Goal: Task Accomplishment & Management: Use online tool/utility

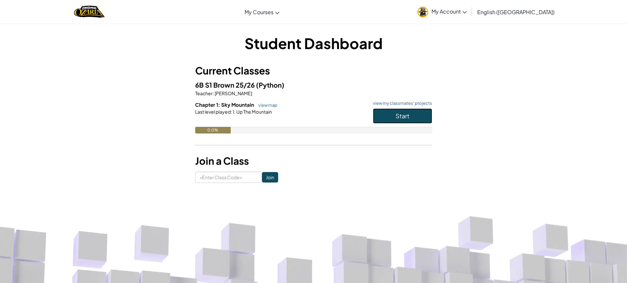
click at [392, 113] on button "Start" at bounding box center [402, 115] width 59 height 15
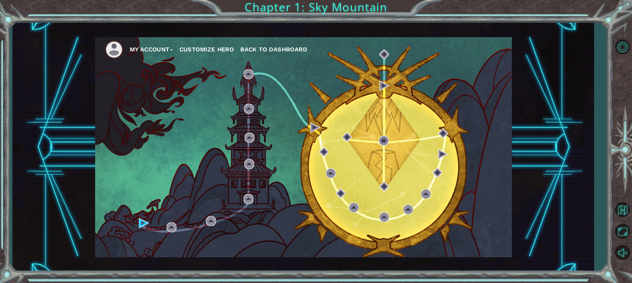
click at [209, 48] on button "Customize Hero" at bounding box center [206, 49] width 55 height 10
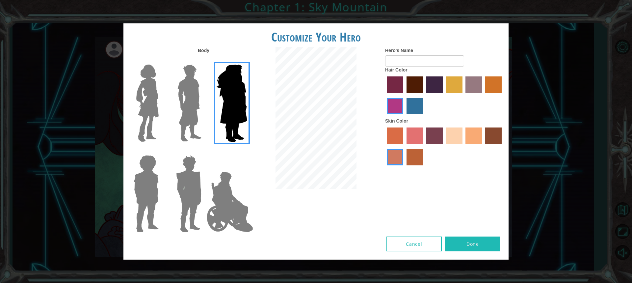
click at [153, 123] on img at bounding box center [148, 103] width 28 height 82
click at [161, 60] on input "Hero Connie" at bounding box center [161, 60] width 0 height 0
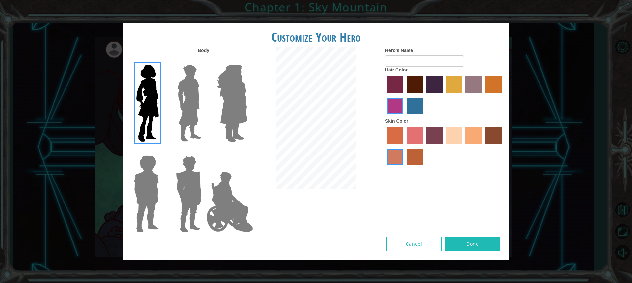
click at [407, 78] on label "maroon hair color" at bounding box center [414, 84] width 16 height 16
click at [404, 95] on input "maroon hair color" at bounding box center [404, 95] width 0 height 0
click at [461, 240] on button "Done" at bounding box center [472, 243] width 55 height 15
type input "["
type input "paisley"
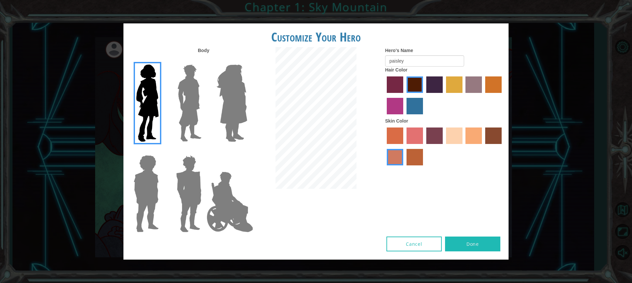
click at [469, 245] on button "Done" at bounding box center [472, 243] width 55 height 15
click at [424, 246] on button "Cancel" at bounding box center [413, 243] width 55 height 15
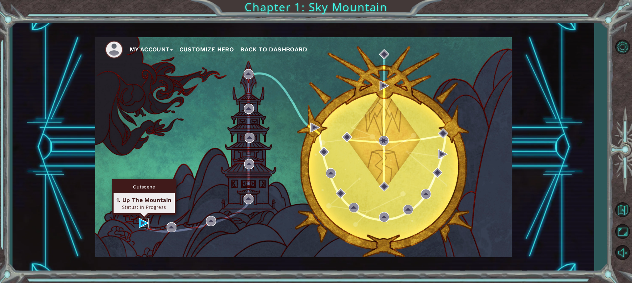
click at [144, 221] on img at bounding box center [144, 223] width 10 height 10
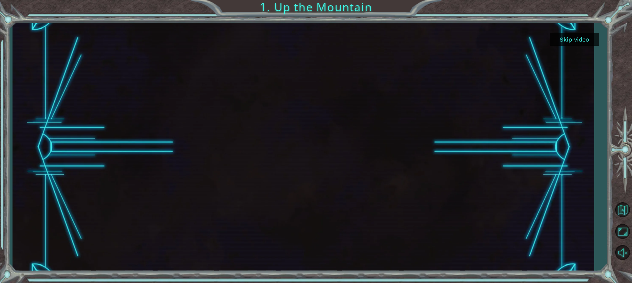
drag, startPoint x: 569, startPoint y: 31, endPoint x: 569, endPoint y: 38, distance: 6.3
click at [569, 33] on div at bounding box center [303, 147] width 581 height 249
click at [569, 38] on button "Skip video" at bounding box center [573, 39] width 49 height 13
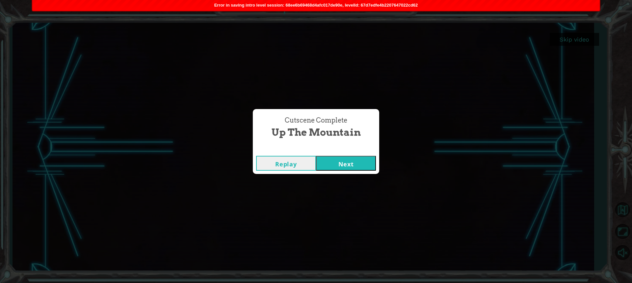
click at [351, 165] on button "Next" at bounding box center [346, 163] width 60 height 15
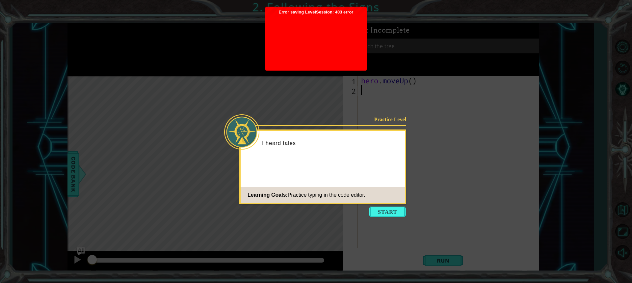
click at [389, 216] on button "Start" at bounding box center [388, 211] width 38 height 11
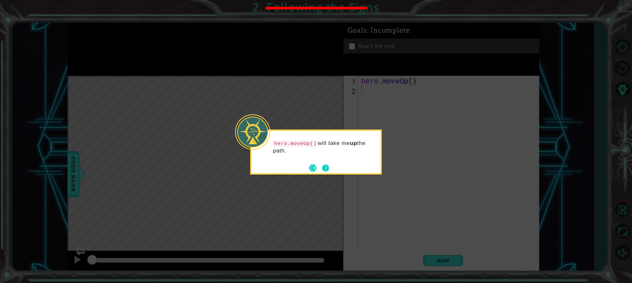
click at [329, 164] on button "Next" at bounding box center [325, 167] width 11 height 11
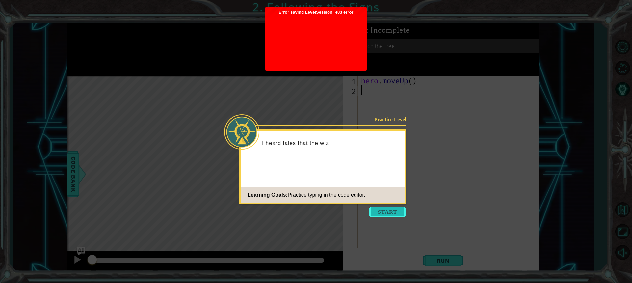
click at [377, 208] on button "Start" at bounding box center [388, 211] width 38 height 11
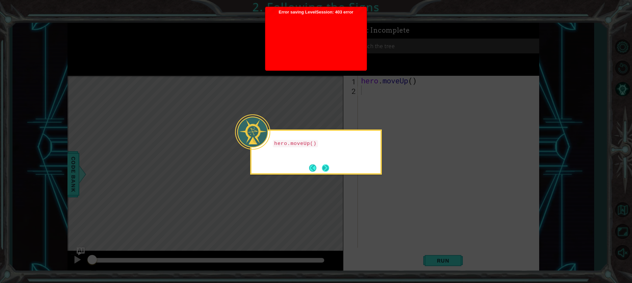
click at [325, 166] on button "Next" at bounding box center [326, 168] width 8 height 8
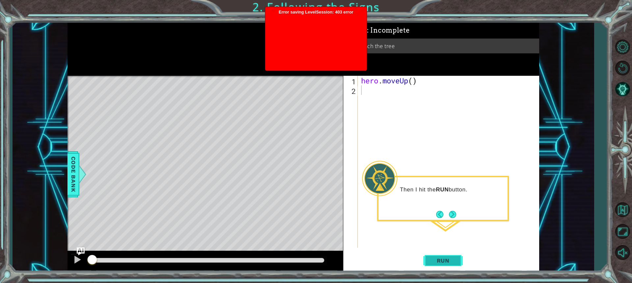
click at [445, 265] on button "Run" at bounding box center [442, 259] width 39 height 19
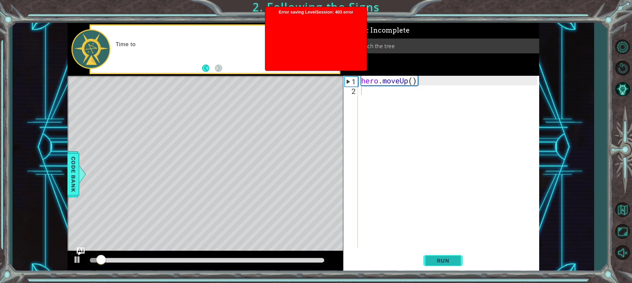
click at [442, 262] on span "Run" at bounding box center [443, 260] width 26 height 7
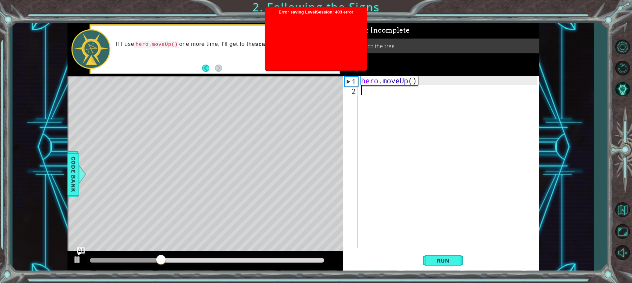
click at [318, 56] on div at bounding box center [315, 41] width 95 height 53
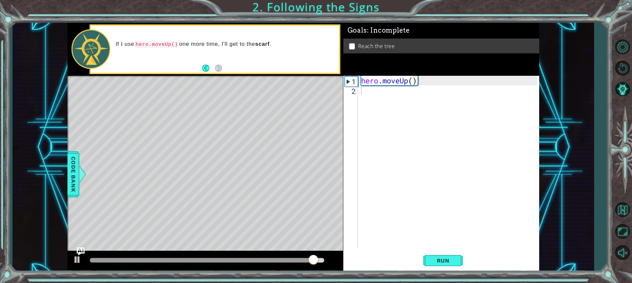
click at [363, 97] on div "hero . moveUp ( )" at bounding box center [450, 171] width 181 height 191
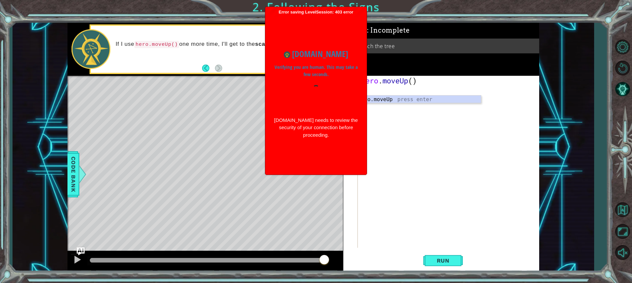
click at [308, 85] on div at bounding box center [315, 97] width 85 height 25
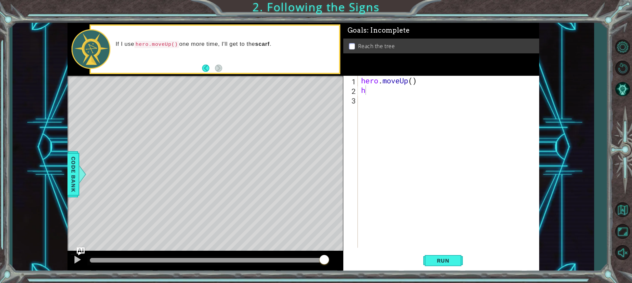
click at [387, 92] on div "hero . moveUp ( ) h" at bounding box center [450, 171] width 181 height 191
type textarea "hero.moveUp()"
click at [455, 266] on button "Run" at bounding box center [442, 259] width 39 height 19
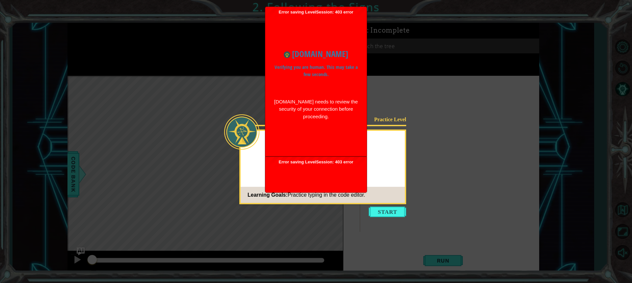
click at [316, 147] on ul "Error saving LevelSession: 403 error Just a moment... www.ozaria.com Verifying …" at bounding box center [316, 100] width 102 height 186
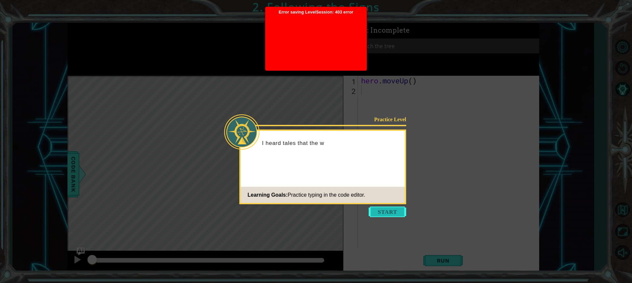
click at [380, 213] on button "Start" at bounding box center [388, 211] width 38 height 11
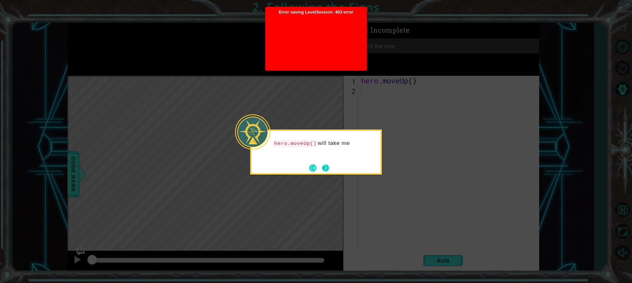
click at [328, 166] on button "Next" at bounding box center [325, 168] width 11 height 11
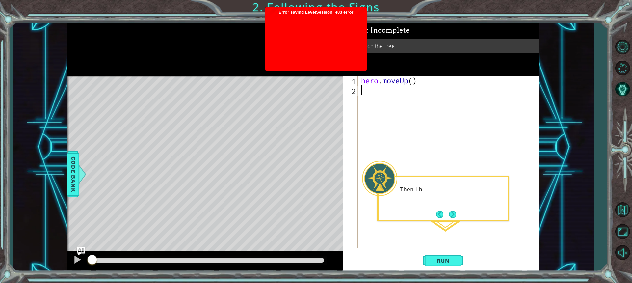
click at [382, 106] on div "hero . moveUp ( )" at bounding box center [450, 171] width 181 height 191
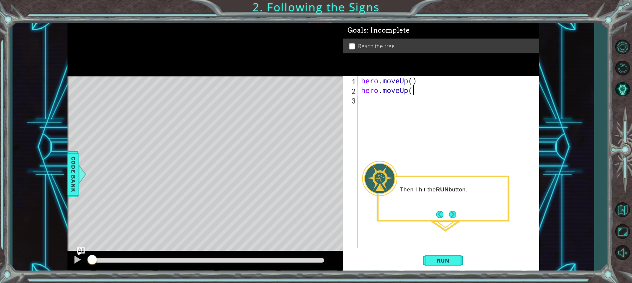
scroll to position [0, 2]
type textarea "hero.moveUp()"
click at [458, 213] on div "Then I hit the RUN button." at bounding box center [443, 198] width 132 height 45
click at [458, 262] on button "Run" at bounding box center [442, 259] width 39 height 19
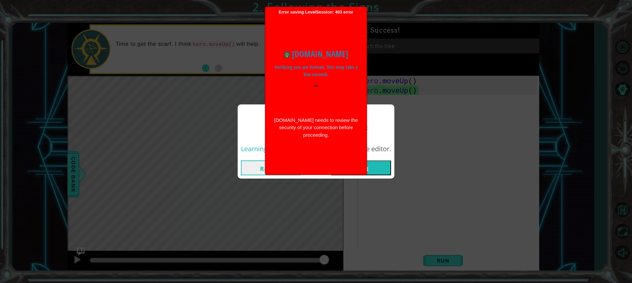
click at [340, 160] on div "www.ozaria.com Verifying you are human. This may take a few seconds. www.ozaria…" at bounding box center [315, 93] width 95 height 157
click at [323, 137] on div "[DOMAIN_NAME] Verifying you are human. This may take a few seconds. [DOMAIN_NAM…" at bounding box center [315, 93] width 95 height 104
drag, startPoint x: 324, startPoint y: 146, endPoint x: 327, endPoint y: 154, distance: 9.0
click at [324, 148] on div "[DOMAIN_NAME] Verifying you are human. This may take a few seconds. [DOMAIN_NAM…" at bounding box center [315, 93] width 95 height 157
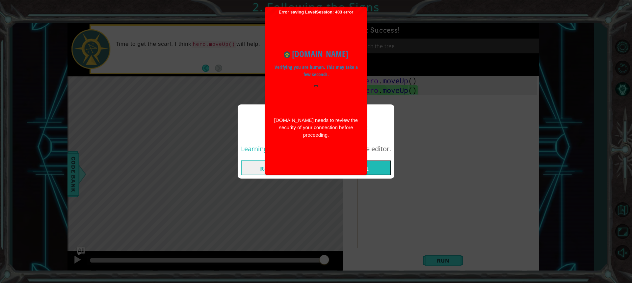
click at [381, 169] on button "Next" at bounding box center [361, 167] width 60 height 15
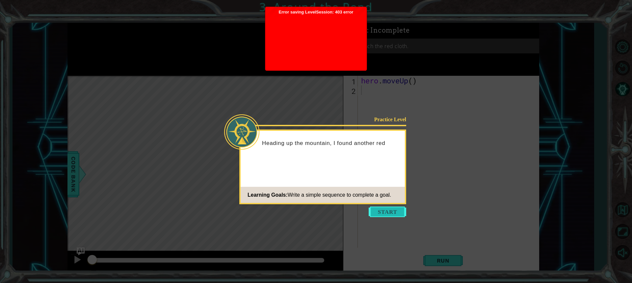
drag, startPoint x: 388, startPoint y: 204, endPoint x: 386, endPoint y: 207, distance: 3.5
click at [387, 204] on icon at bounding box center [316, 141] width 632 height 283
click at [386, 207] on button "Start" at bounding box center [388, 211] width 38 height 11
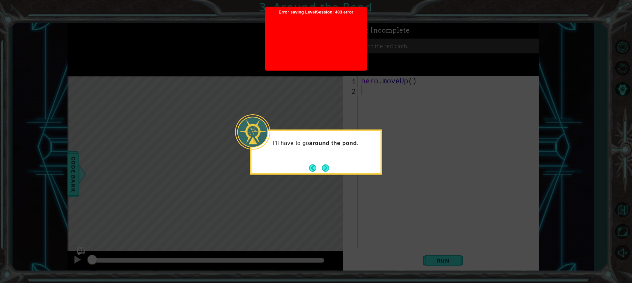
drag, startPoint x: 325, startPoint y: 167, endPoint x: 329, endPoint y: 117, distance: 50.1
click at [325, 164] on button "Next" at bounding box center [325, 167] width 7 height 7
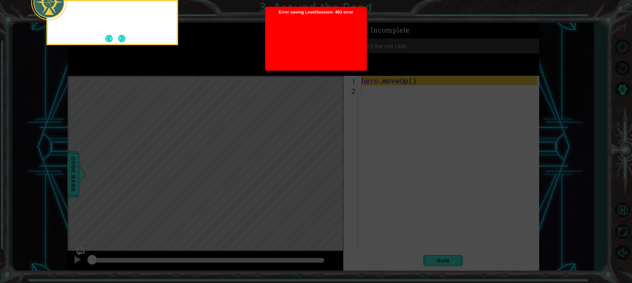
click at [304, 51] on div at bounding box center [315, 41] width 95 height 53
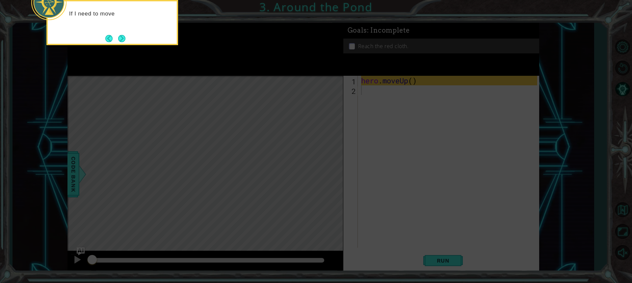
click at [373, 91] on icon at bounding box center [316, 42] width 632 height 481
drag, startPoint x: 373, startPoint y: 91, endPoint x: 367, endPoint y: 93, distance: 6.9
click at [367, 93] on icon at bounding box center [316, 42] width 632 height 481
click at [121, 35] on button "Next" at bounding box center [122, 39] width 12 height 12
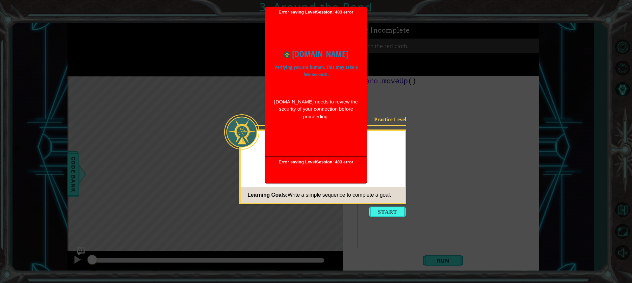
click at [302, 95] on div "[DOMAIN_NAME] Verifying you are human. This may take a few seconds. [DOMAIN_NAM…" at bounding box center [315, 84] width 95 height 86
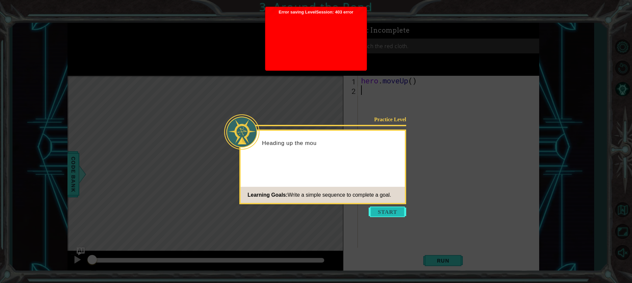
click at [378, 210] on button "Start" at bounding box center [388, 211] width 38 height 11
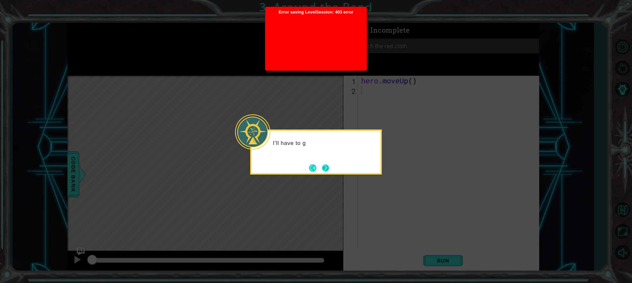
click at [324, 165] on button "Next" at bounding box center [325, 168] width 12 height 12
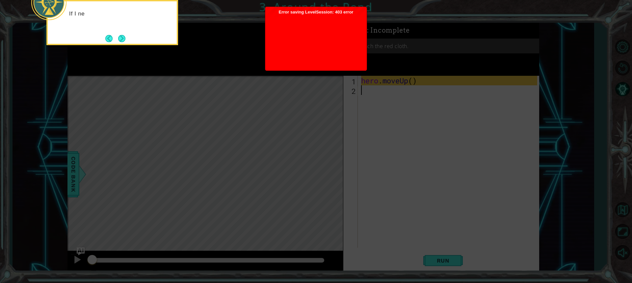
click at [372, 96] on icon at bounding box center [316, 42] width 632 height 481
drag, startPoint x: 372, startPoint y: 94, endPoint x: 280, endPoint y: 71, distance: 95.5
click at [366, 93] on icon at bounding box center [316, 42] width 632 height 481
click at [121, 35] on button "Next" at bounding box center [122, 39] width 10 height 10
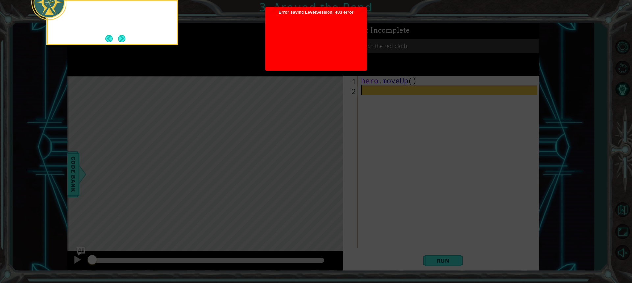
click at [121, 35] on button "Next" at bounding box center [121, 38] width 7 height 7
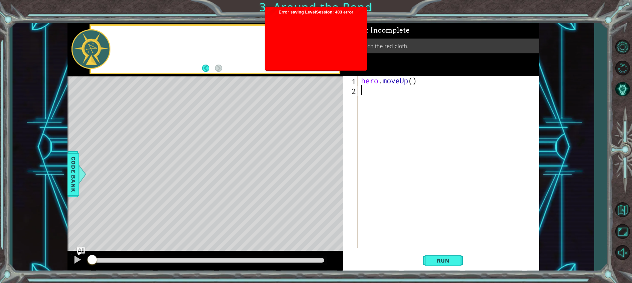
click at [121, 35] on div at bounding box center [215, 49] width 248 height 47
click at [363, 86] on div "hero . moveUp ( )" at bounding box center [450, 171] width 181 height 191
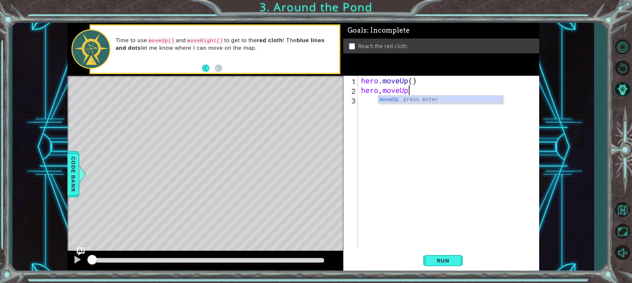
scroll to position [0, 2]
click at [454, 260] on span "Run" at bounding box center [443, 260] width 26 height 7
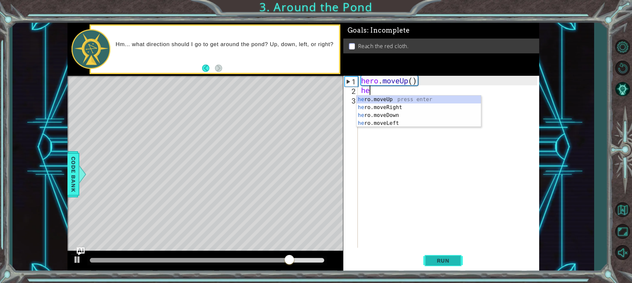
scroll to position [0, 0]
type textarea "h"
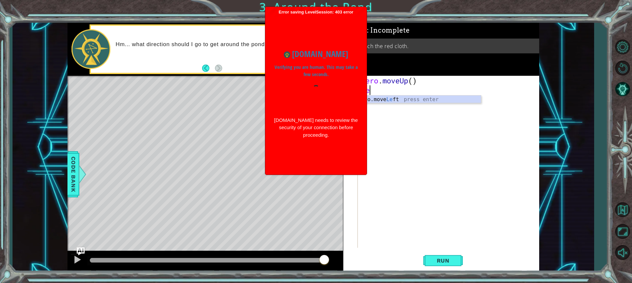
type textarea "le"
click at [325, 91] on div at bounding box center [315, 97] width 85 height 25
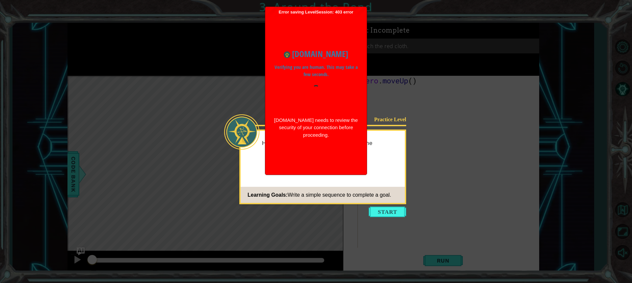
drag, startPoint x: 0, startPoint y: 0, endPoint x: 320, endPoint y: 96, distance: 334.3
click at [320, 96] on div at bounding box center [315, 97] width 85 height 25
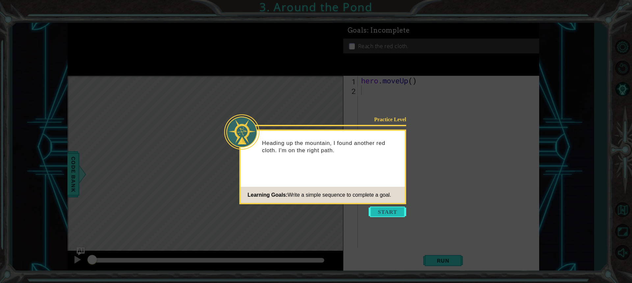
click at [375, 214] on button "Start" at bounding box center [388, 211] width 38 height 11
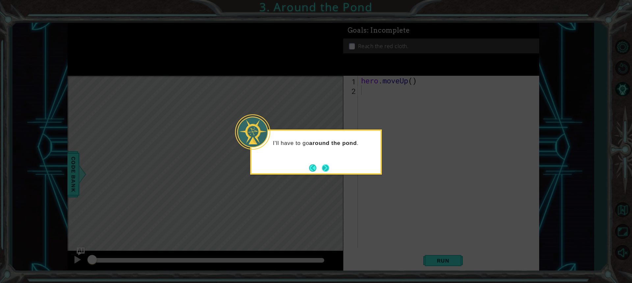
click at [326, 163] on footer at bounding box center [319, 168] width 20 height 10
click at [326, 167] on button "Next" at bounding box center [325, 168] width 12 height 12
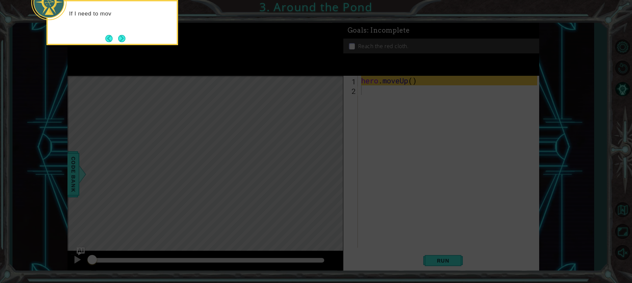
click at [386, 120] on icon at bounding box center [316, 42] width 632 height 481
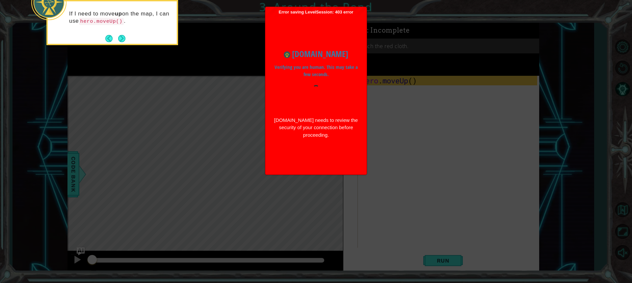
click at [304, 61] on div "www.ozaria.com Verifying you are human. This may take a few seconds. www.ozaria…" at bounding box center [315, 93] width 95 height 104
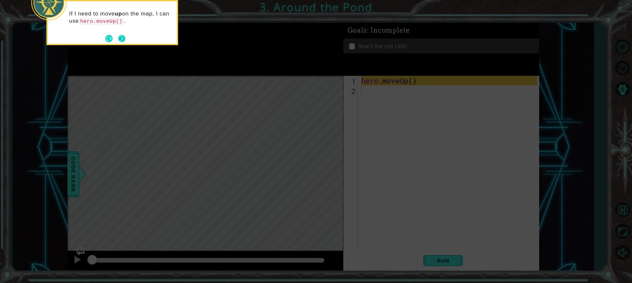
click at [122, 36] on button "Next" at bounding box center [121, 38] width 11 height 11
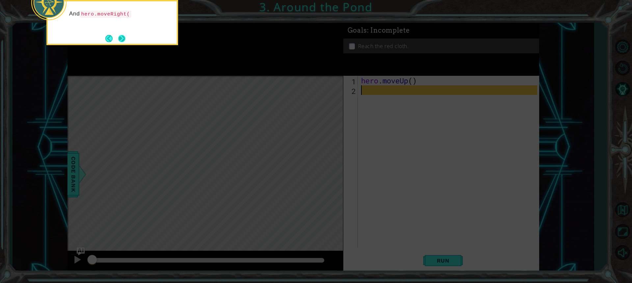
click at [121, 37] on button "Next" at bounding box center [121, 38] width 11 height 11
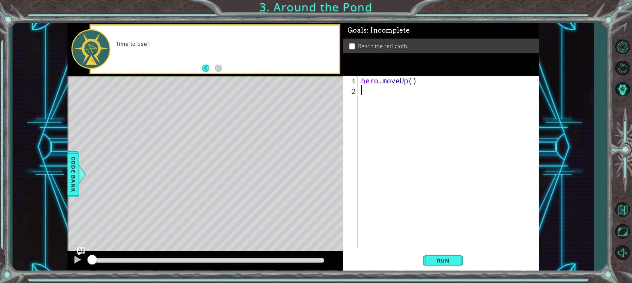
click at [371, 95] on div "hero . moveUp ( )" at bounding box center [450, 171] width 181 height 191
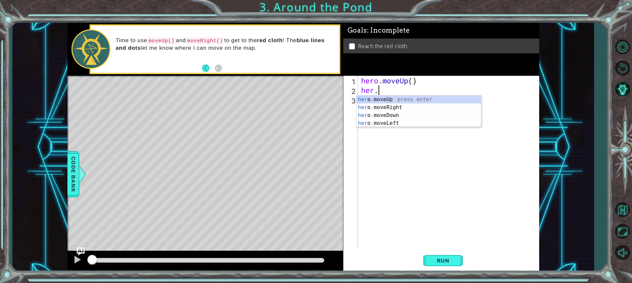
scroll to position [0, 0]
type textarea "hero"
click at [375, 108] on div "hero .moveUp press enter hero .moveRight press enter hero .moveDown press enter…" at bounding box center [418, 118] width 124 height 47
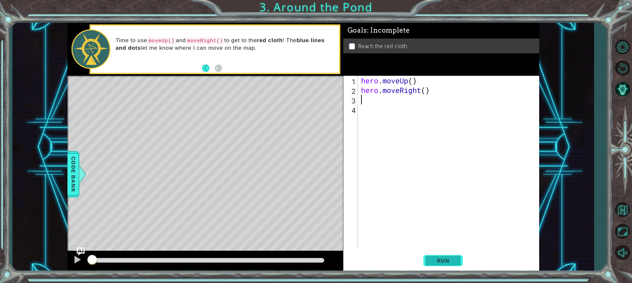
click at [435, 258] on span "Run" at bounding box center [443, 260] width 26 height 7
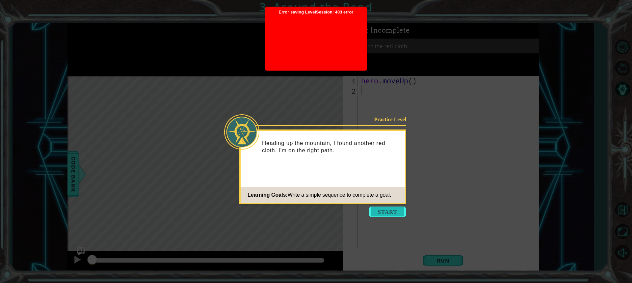
click at [379, 213] on button "Start" at bounding box center [388, 211] width 38 height 11
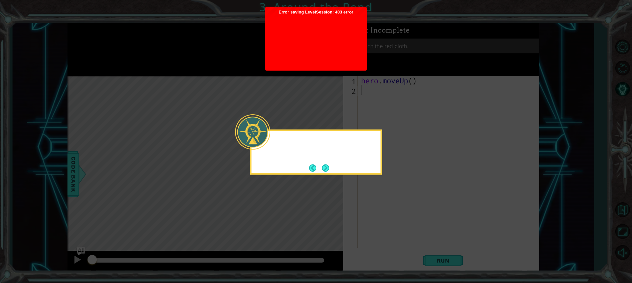
drag, startPoint x: 370, startPoint y: 210, endPoint x: 365, endPoint y: 201, distance: 10.3
drag, startPoint x: 365, startPoint y: 201, endPoint x: 334, endPoint y: 165, distance: 47.2
click at [335, 165] on div "I'll have to go aro" at bounding box center [316, 151] width 132 height 45
click at [319, 164] on button "Back" at bounding box center [315, 167] width 13 height 7
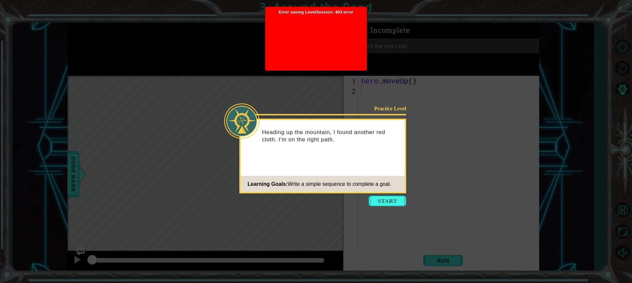
click at [319, 31] on div at bounding box center [315, 41] width 95 height 53
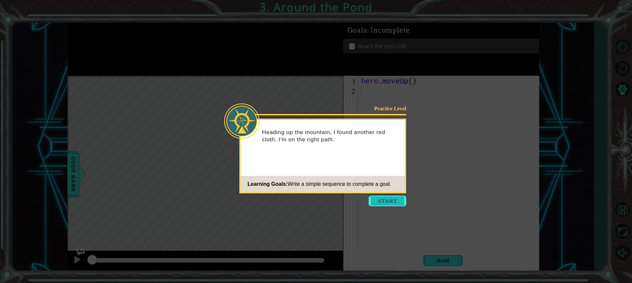
click at [375, 198] on button "Start" at bounding box center [388, 200] width 38 height 11
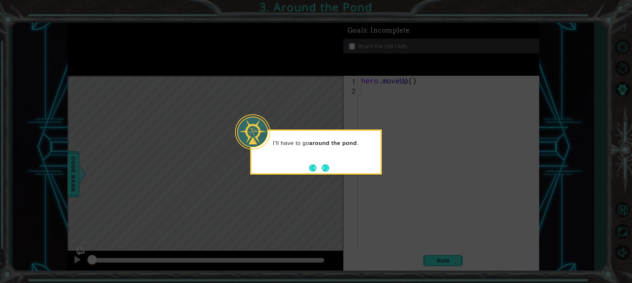
click at [328, 165] on button "Next" at bounding box center [325, 167] width 7 height 7
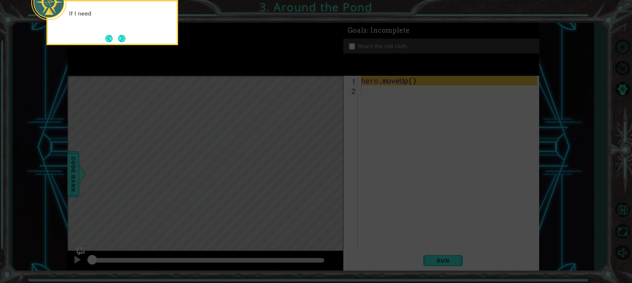
click at [371, 92] on icon at bounding box center [316, 42] width 632 height 481
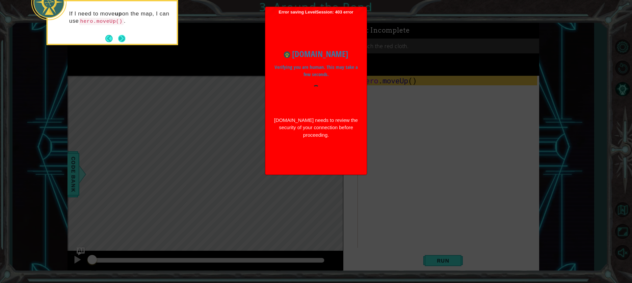
click at [120, 38] on button "Next" at bounding box center [122, 39] width 8 height 8
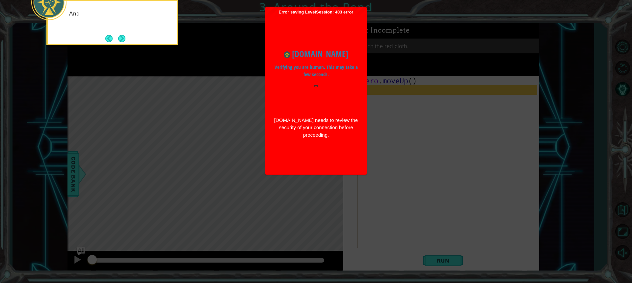
click at [339, 93] on div at bounding box center [315, 97] width 85 height 25
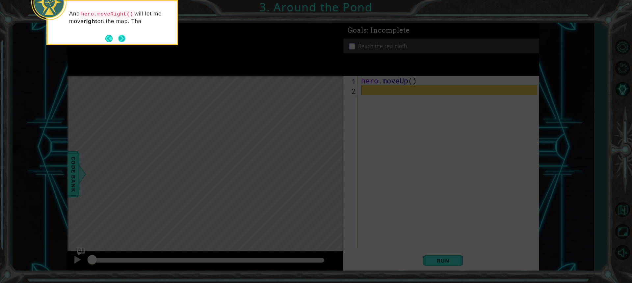
click at [117, 38] on button "Next" at bounding box center [121, 38] width 8 height 8
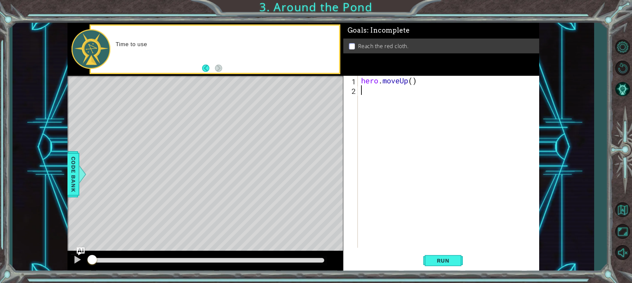
click at [416, 96] on div "hero . moveUp ( )" at bounding box center [450, 171] width 181 height 191
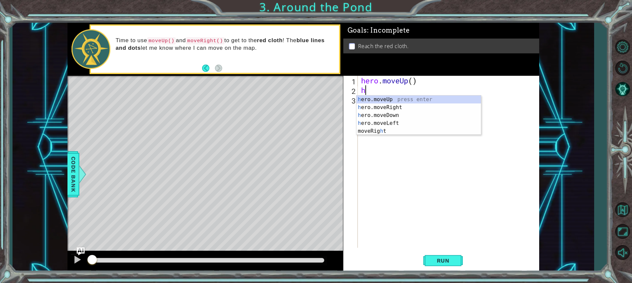
type textarea "he"
click at [427, 108] on div "he ro.moveUp press enter he ro.moveRight press enter he ro.moveDown press enter…" at bounding box center [418, 118] width 124 height 47
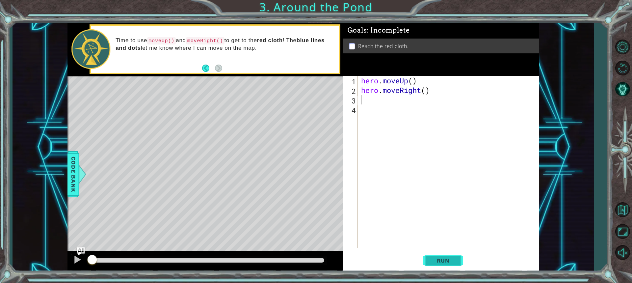
click at [448, 260] on span "Run" at bounding box center [443, 260] width 26 height 7
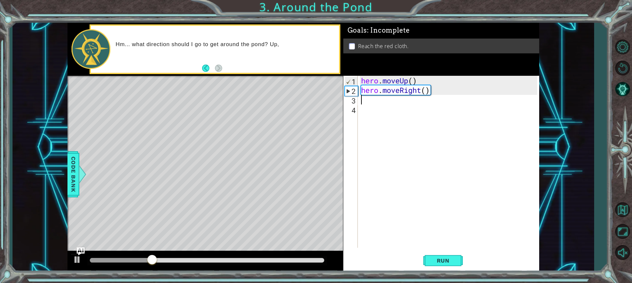
click at [391, 105] on div "hero . moveUp ( ) hero . moveRight ( )" at bounding box center [450, 171] width 181 height 191
click at [384, 102] on div "hero . moveUp ( ) hero . moveRight ( )" at bounding box center [450, 171] width 181 height 191
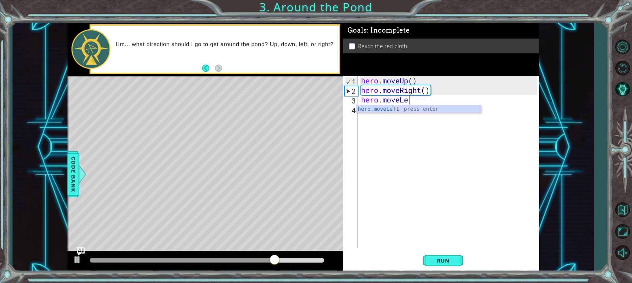
scroll to position [0, 2]
type textarea "hero.moveLeft"
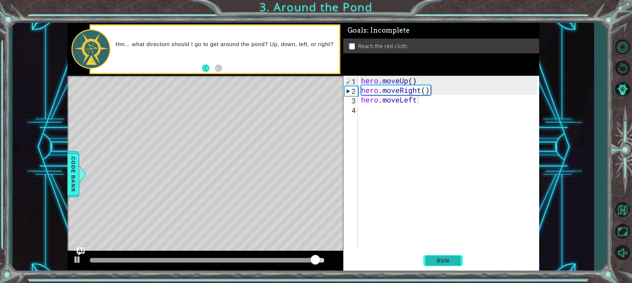
click at [434, 259] on span "Run" at bounding box center [443, 260] width 26 height 7
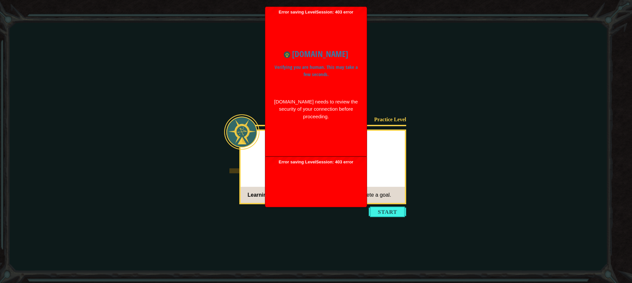
click at [324, 127] on div "[DOMAIN_NAME] Verifying you are human. This may take a few seconds. [DOMAIN_NAM…" at bounding box center [315, 84] width 95 height 86
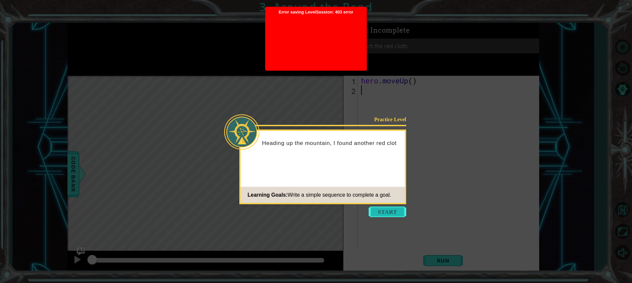
click at [395, 207] on button "Start" at bounding box center [388, 211] width 38 height 11
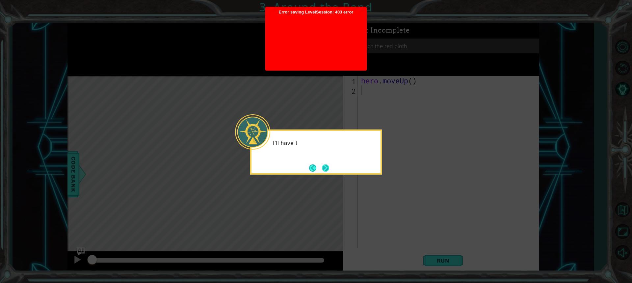
click at [324, 166] on button "Next" at bounding box center [325, 168] width 9 height 9
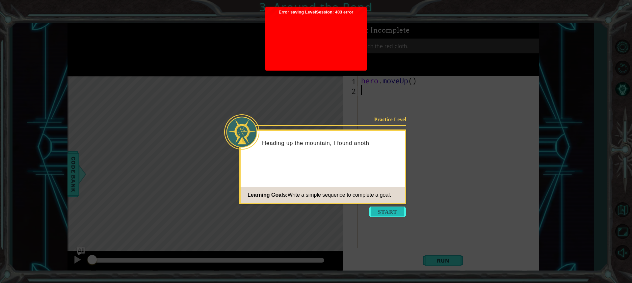
click at [378, 206] on button "Start" at bounding box center [388, 211] width 38 height 11
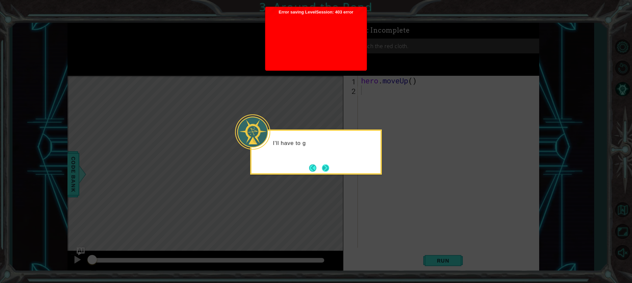
click at [327, 168] on button "Next" at bounding box center [325, 167] width 7 height 7
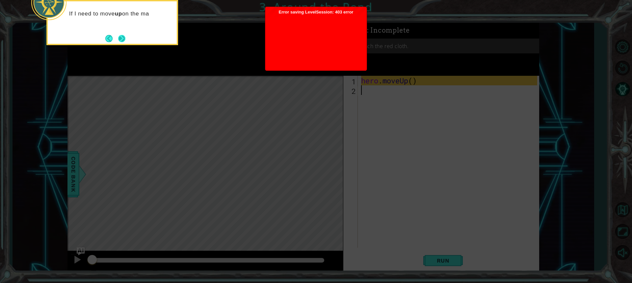
click at [122, 35] on button "Next" at bounding box center [121, 38] width 7 height 7
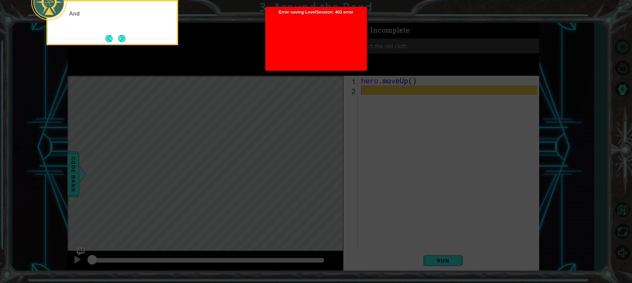
click at [280, 39] on div at bounding box center [315, 41] width 95 height 53
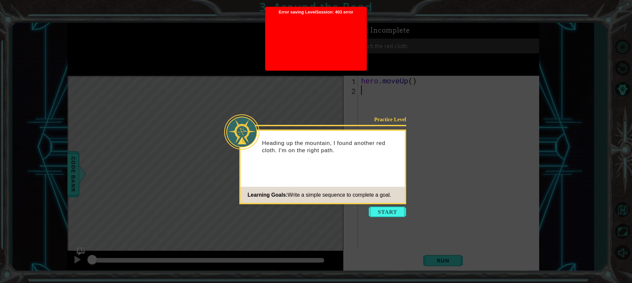
click at [396, 209] on button "Start" at bounding box center [388, 211] width 38 height 11
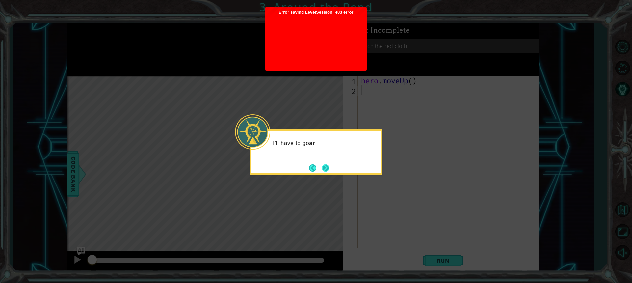
click at [322, 165] on button "Next" at bounding box center [325, 167] width 7 height 7
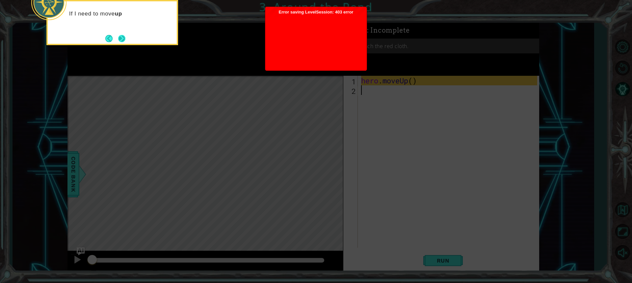
click at [126, 40] on button "Next" at bounding box center [121, 38] width 10 height 10
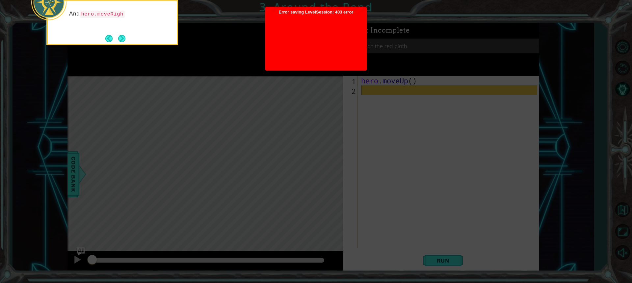
drag, startPoint x: 292, startPoint y: 38, endPoint x: 215, endPoint y: 28, distance: 77.6
click at [289, 38] on div at bounding box center [315, 41] width 95 height 53
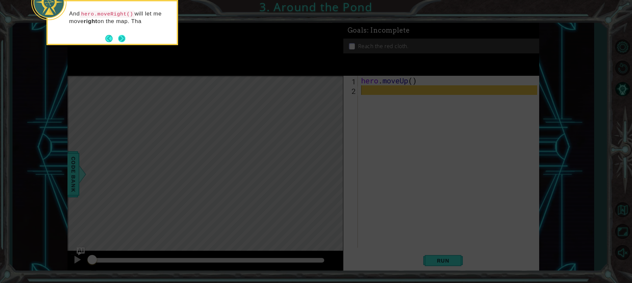
click at [118, 39] on button "Next" at bounding box center [121, 38] width 7 height 7
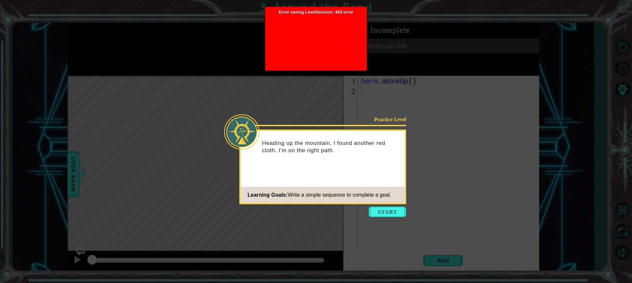
click at [386, 202] on footer "Learning Goals: Write a simple sequence to complete a goal." at bounding box center [323, 195] width 164 height 16
click at [381, 212] on button "Start" at bounding box center [388, 211] width 38 height 11
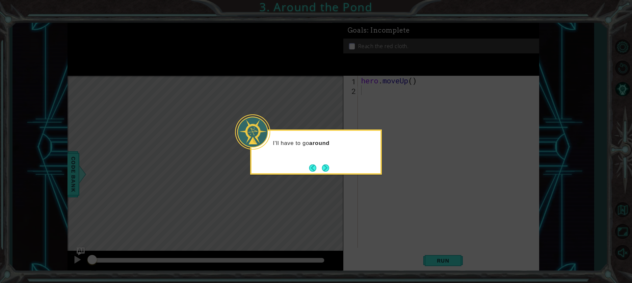
drag, startPoint x: 329, startPoint y: 162, endPoint x: 324, endPoint y: 161, distance: 4.4
click at [328, 164] on button "Next" at bounding box center [325, 168] width 8 height 8
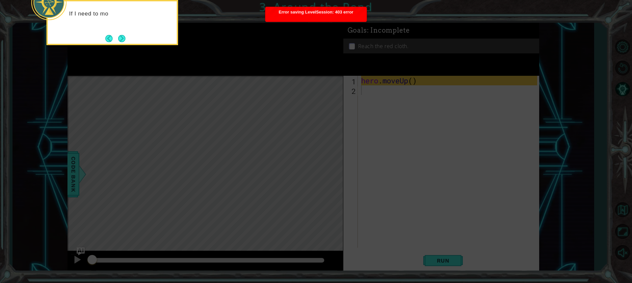
click at [119, 35] on button "Next" at bounding box center [121, 38] width 12 height 12
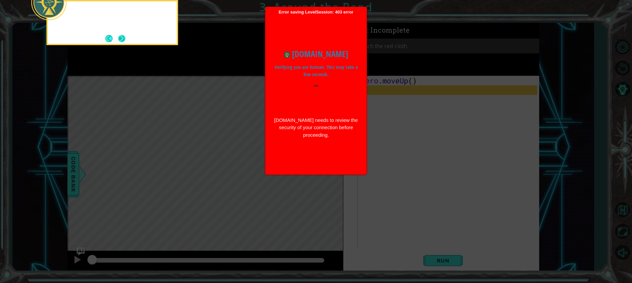
click at [123, 40] on button "Next" at bounding box center [121, 38] width 8 height 8
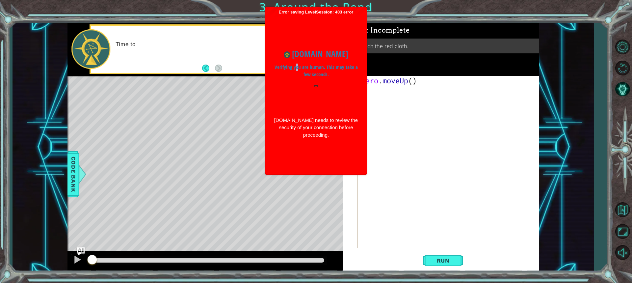
click at [297, 63] on div "www.ozaria.com Verifying you are human. This may take a few seconds. www.ozaria…" at bounding box center [315, 93] width 95 height 104
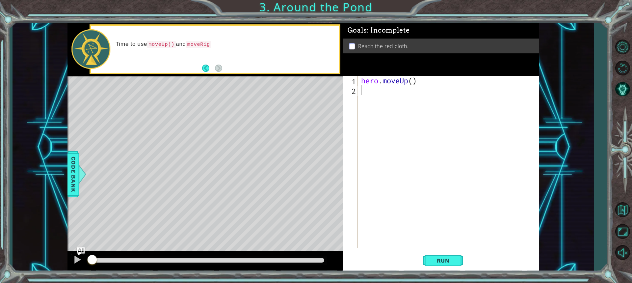
click at [394, 94] on div "hero . moveUp ( )" at bounding box center [450, 171] width 181 height 191
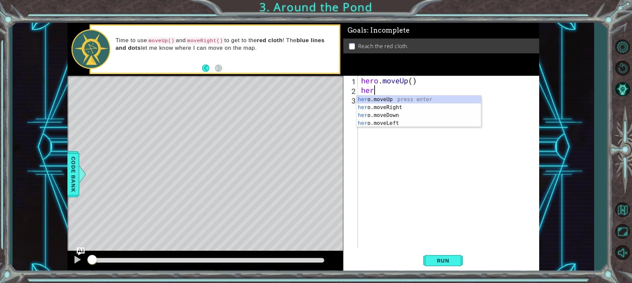
type textarea "hero"
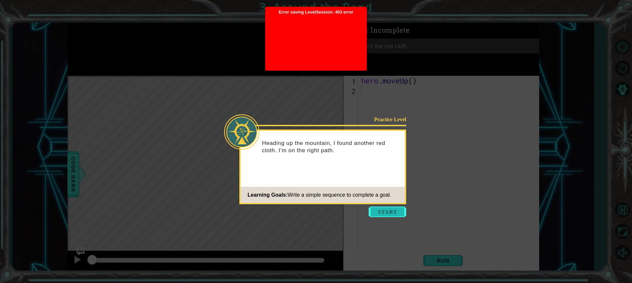
click at [398, 216] on button "Start" at bounding box center [388, 211] width 38 height 11
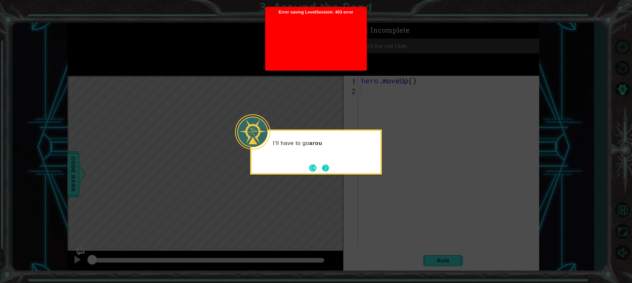
click at [327, 165] on button "Next" at bounding box center [325, 167] width 7 height 7
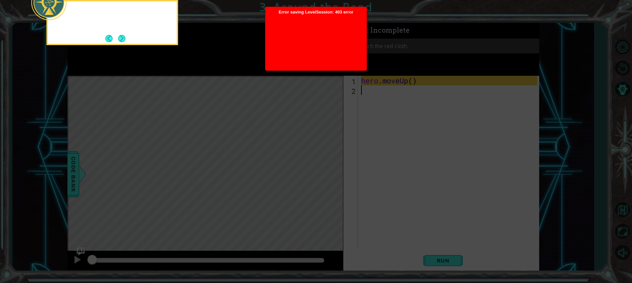
drag, startPoint x: 306, startPoint y: 42, endPoint x: 266, endPoint y: 44, distance: 39.9
click at [305, 42] on div at bounding box center [315, 41] width 95 height 53
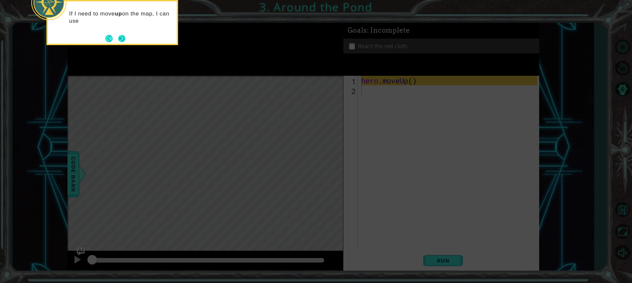
click at [121, 35] on button "Next" at bounding box center [121, 38] width 7 height 7
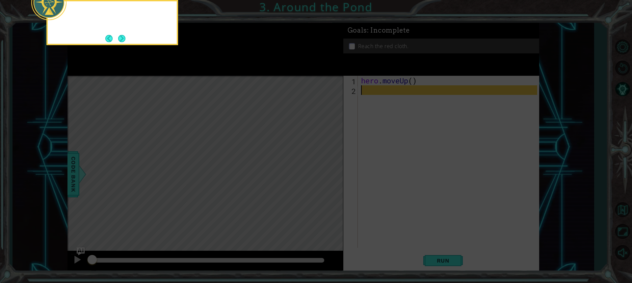
click at [121, 35] on button "Next" at bounding box center [121, 38] width 7 height 7
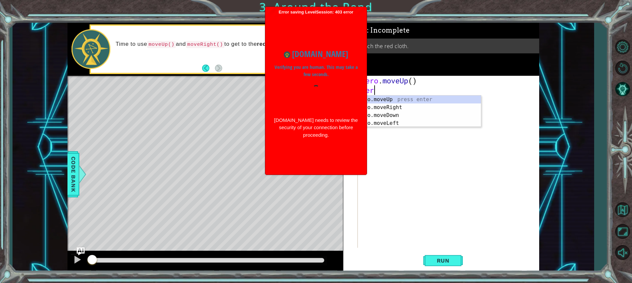
type textarea "hero"
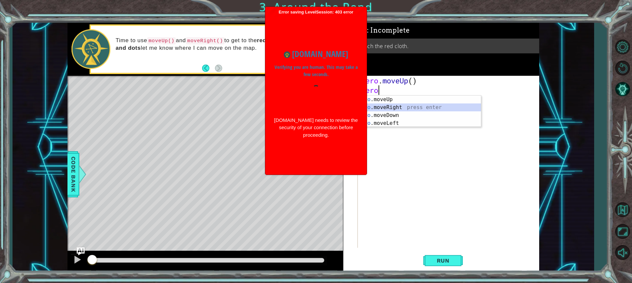
click at [373, 108] on div "hero .moveUp press enter hero .moveRight press enter hero .moveDown press enter…" at bounding box center [418, 118] width 124 height 47
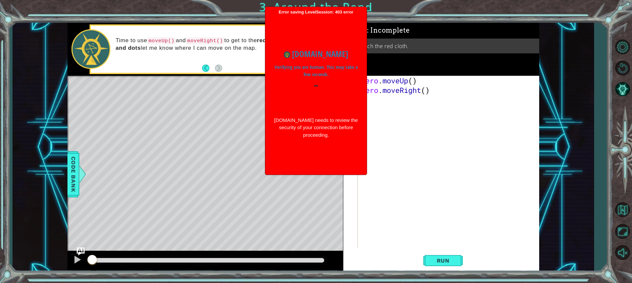
scroll to position [0, 0]
click at [312, 104] on div at bounding box center [315, 97] width 85 height 25
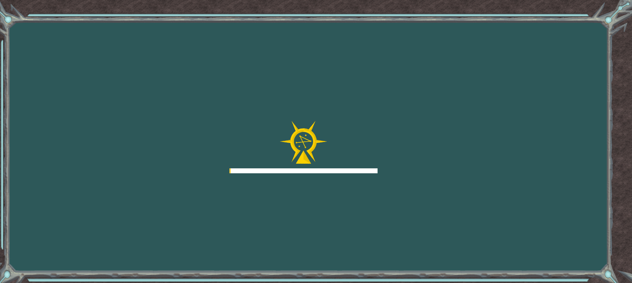
click at [441, 258] on div "Goals Error loading from server. Try refreshing the page. You'll need to join a…" at bounding box center [316, 141] width 632 height 283
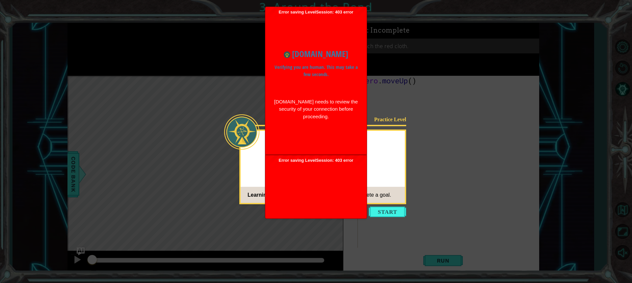
click at [297, 107] on div "www.ozaria.com Verifying you are human. This may take a few seconds. www.ozaria…" at bounding box center [315, 84] width 95 height 86
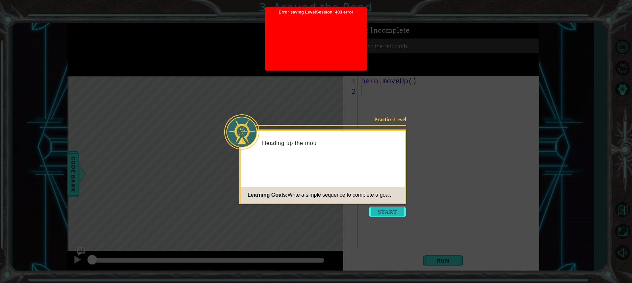
click at [392, 215] on button "Start" at bounding box center [388, 211] width 38 height 11
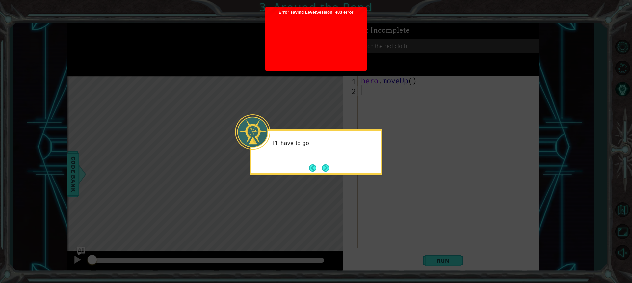
click at [326, 166] on button "Next" at bounding box center [325, 168] width 12 height 12
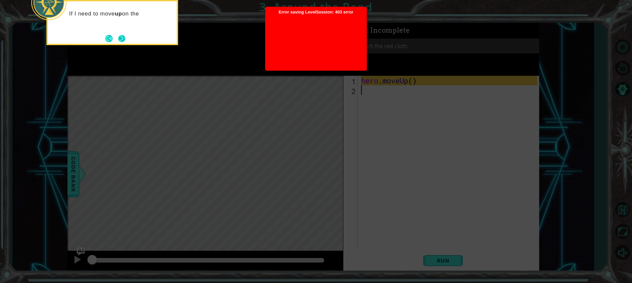
click at [118, 37] on button "Next" at bounding box center [122, 39] width 8 height 8
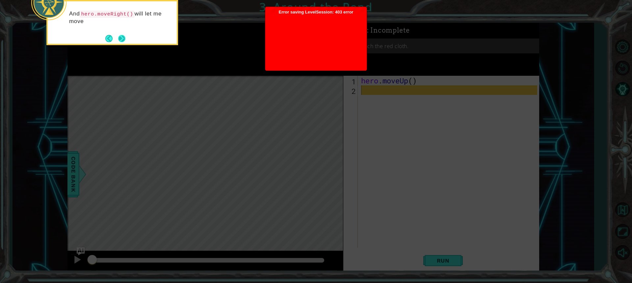
click at [119, 38] on button "Next" at bounding box center [121, 38] width 12 height 12
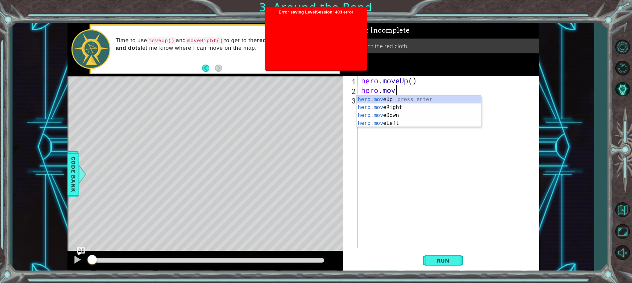
type textarea "hero.move"
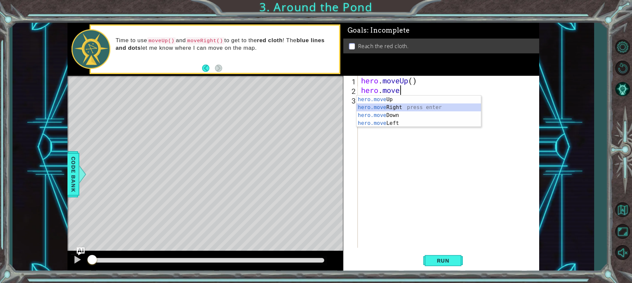
click at [406, 106] on div "hero.move Up press enter hero.move Right press enter hero.move Down press enter…" at bounding box center [418, 118] width 124 height 47
type textarea "hero"
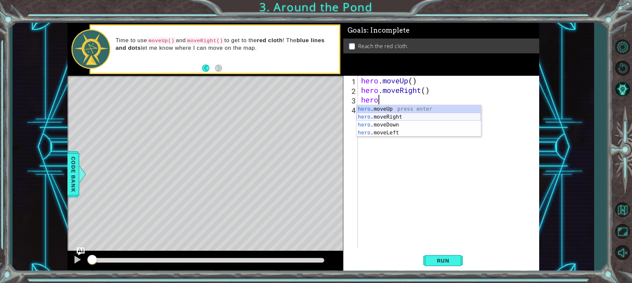
click at [382, 117] on div "hero .moveUp press enter hero .moveRight press enter hero .moveDown press enter…" at bounding box center [418, 128] width 124 height 47
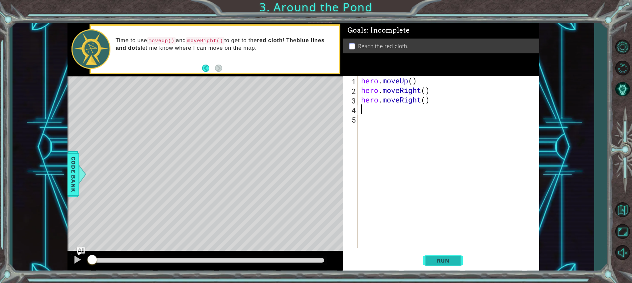
click at [454, 261] on span "Run" at bounding box center [443, 260] width 26 height 7
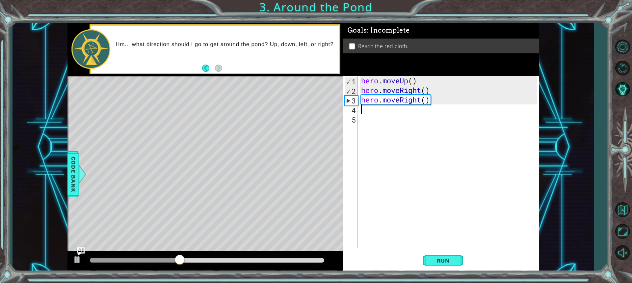
click at [404, 104] on div "hero . moveUp ( ) hero . moveRight ( ) hero . moveRight ( )" at bounding box center [450, 171] width 181 height 191
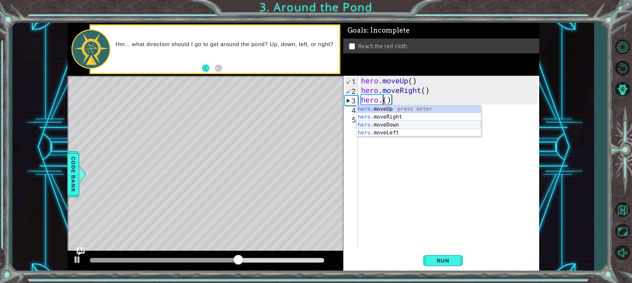
click at [392, 129] on div "hero. moveUp press enter hero. moveRight press enter hero. moveDown press enter…" at bounding box center [418, 128] width 124 height 47
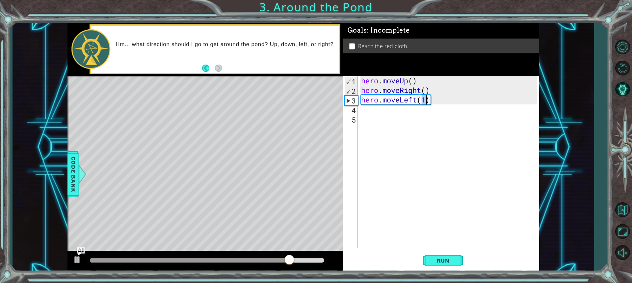
type textarea "hero.moveLeft()"
click at [447, 261] on span "Run" at bounding box center [443, 260] width 26 height 7
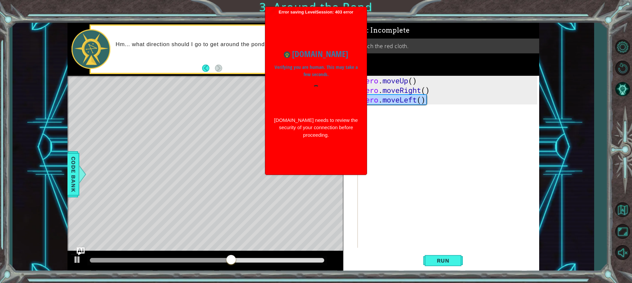
drag, startPoint x: 432, startPoint y: 102, endPoint x: 352, endPoint y: 99, distance: 79.7
click at [352, 100] on body "1 ההההההההההההההההההההההההההההההההההההההההההההההההההההההההההההההההההההההההההההה…" at bounding box center [316, 141] width 632 height 283
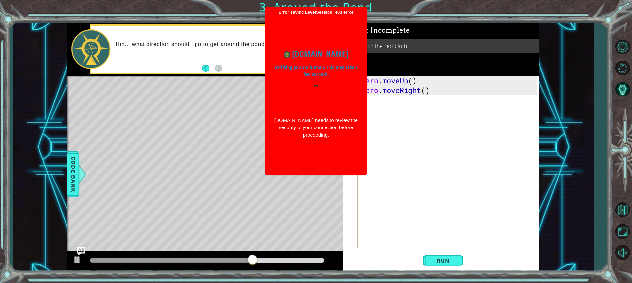
click at [390, 101] on div "hero . moveUp ( ) hero . moveRight ( )" at bounding box center [450, 171] width 181 height 191
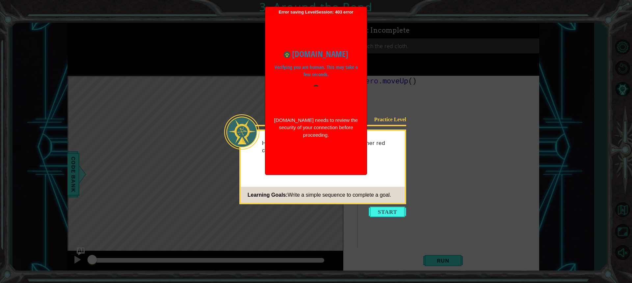
click at [339, 107] on div at bounding box center [315, 97] width 85 height 25
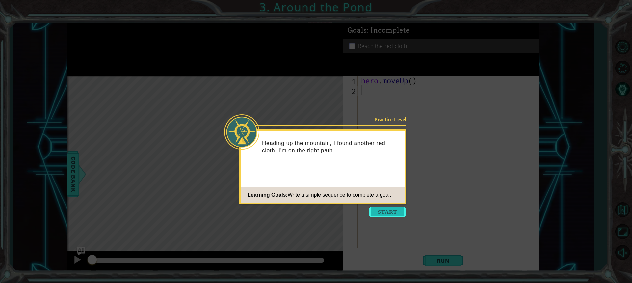
click at [371, 212] on button "Start" at bounding box center [388, 211] width 38 height 11
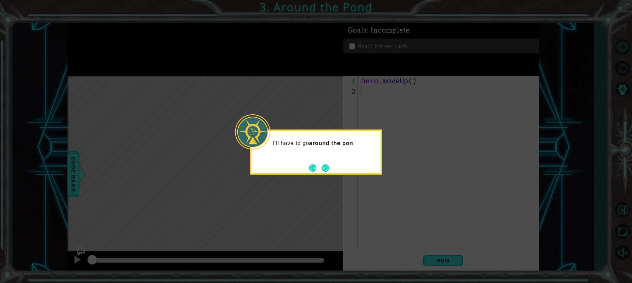
drag, startPoint x: 326, startPoint y: 166, endPoint x: 270, endPoint y: 148, distance: 58.8
click at [316, 167] on footer at bounding box center [319, 168] width 20 height 10
click at [322, 168] on button "Next" at bounding box center [325, 167] width 11 height 11
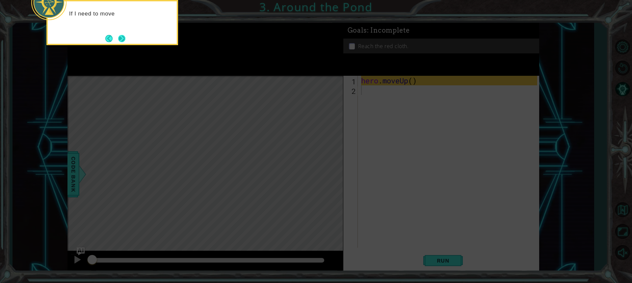
click at [118, 41] on button "Next" at bounding box center [121, 38] width 11 height 11
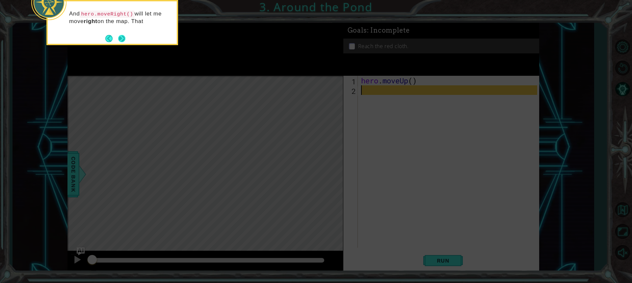
click at [120, 38] on button "Next" at bounding box center [122, 39] width 8 height 8
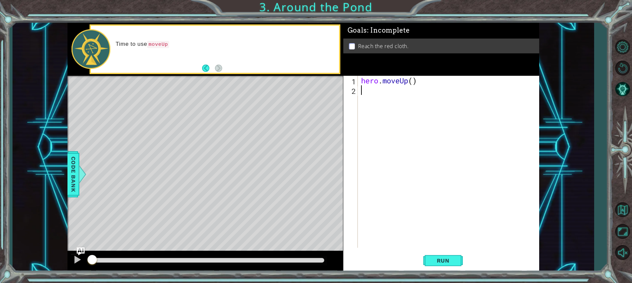
click at [373, 92] on div "hero . moveUp ( )" at bounding box center [450, 171] width 181 height 191
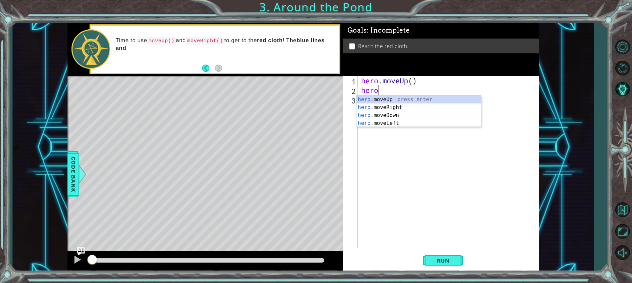
scroll to position [0, 0]
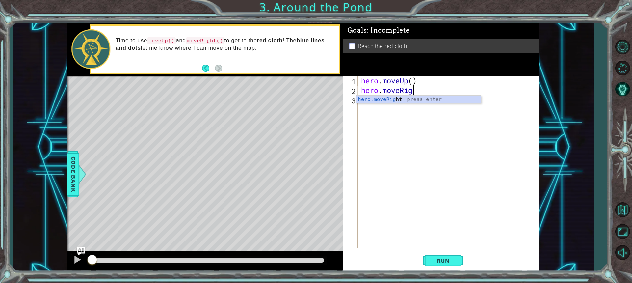
type textarea "hero.moveRight"
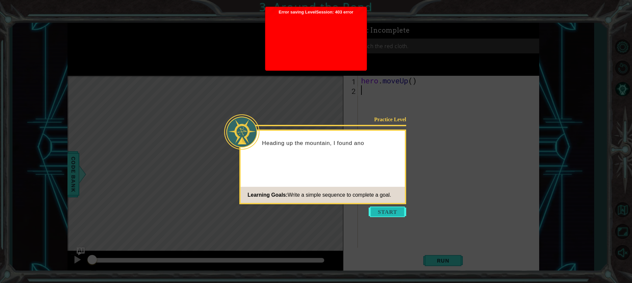
click at [383, 210] on button "Start" at bounding box center [388, 211] width 38 height 11
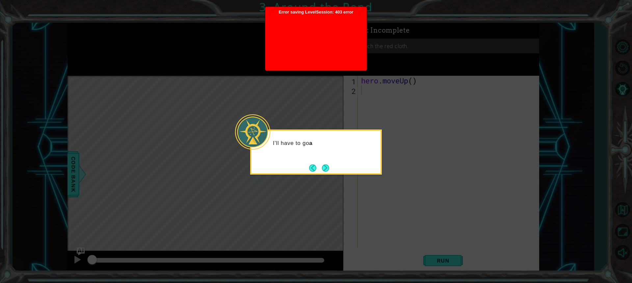
click at [323, 166] on button "Next" at bounding box center [326, 168] width 8 height 8
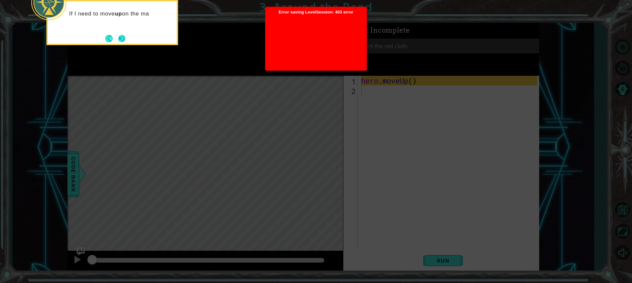
drag, startPoint x: 124, startPoint y: 35, endPoint x: 166, endPoint y: 51, distance: 43.9
click at [125, 35] on button "Next" at bounding box center [122, 39] width 8 height 8
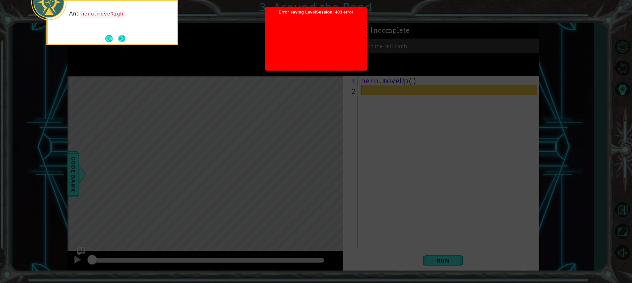
click at [122, 39] on button "Next" at bounding box center [121, 38] width 7 height 7
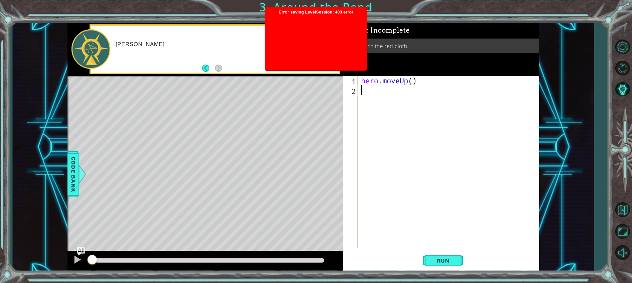
click at [302, 39] on div at bounding box center [315, 41] width 95 height 53
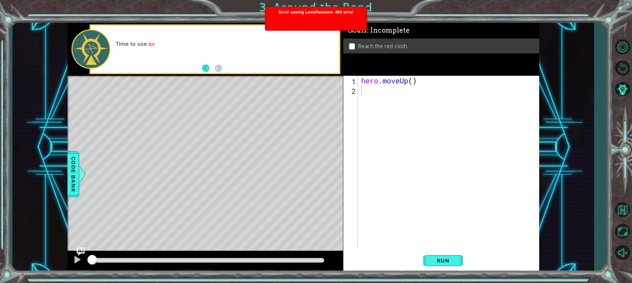
click at [375, 102] on div "hero . moveUp ( )" at bounding box center [450, 171] width 181 height 191
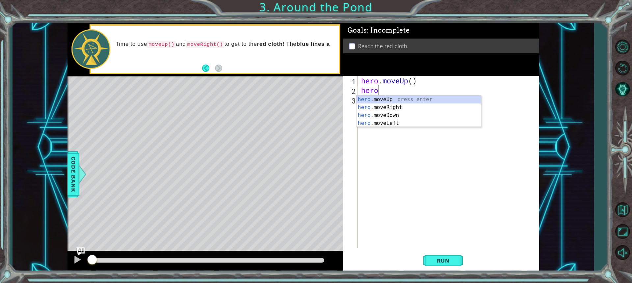
type textarea "hero."
click at [378, 110] on div "hero. moveUp press enter hero. moveRight press enter hero. moveDown press enter…" at bounding box center [418, 118] width 124 height 47
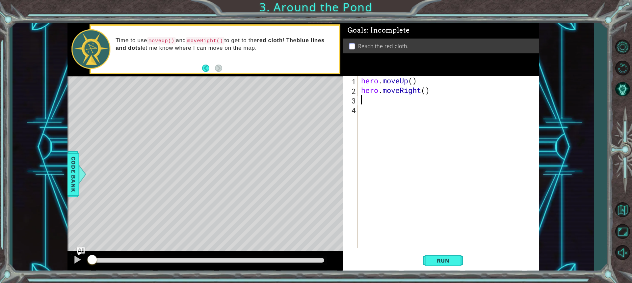
scroll to position [0, 0]
click at [385, 104] on body "1 ההההההההההההההההההההההההההההההההההההההההההההההההההההההההההההההההההההההההההההה…" at bounding box center [316, 141] width 632 height 283
click at [386, 101] on div "hero . moveUp ( ) hero . moveRight ( ) her" at bounding box center [450, 171] width 181 height 191
click at [372, 97] on div "hero . moveUp ( ) hero . moveRight ( ) her" at bounding box center [450, 171] width 181 height 191
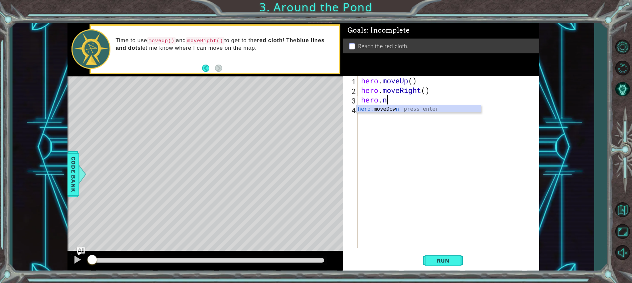
type textarea "hero."
click at [360, 107] on div "hero. moveUp press enter hero. moveRight press enter hero. moveDown press enter…" at bounding box center [418, 128] width 124 height 47
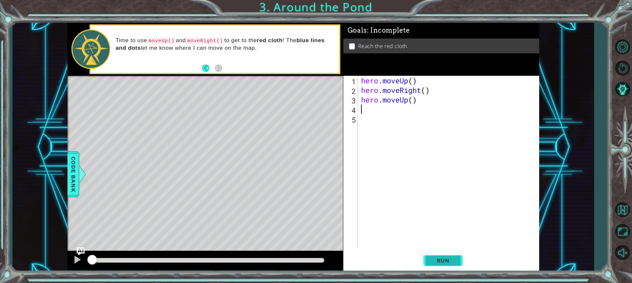
click at [445, 263] on span "Run" at bounding box center [443, 260] width 26 height 7
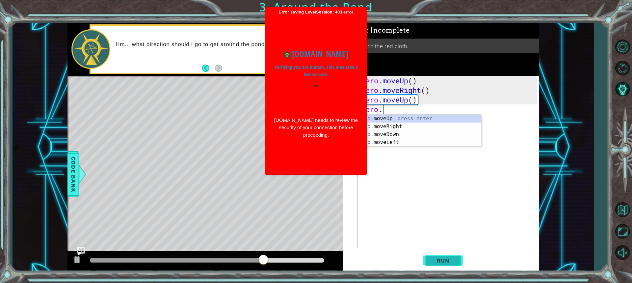
scroll to position [0, 1]
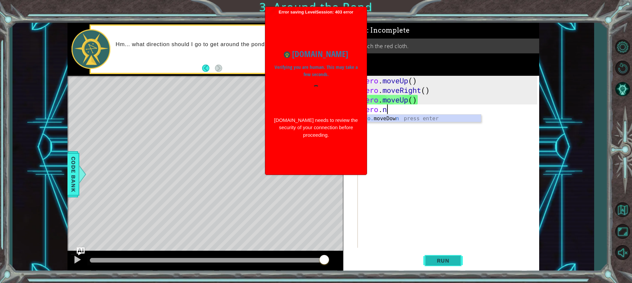
type textarea "hero."
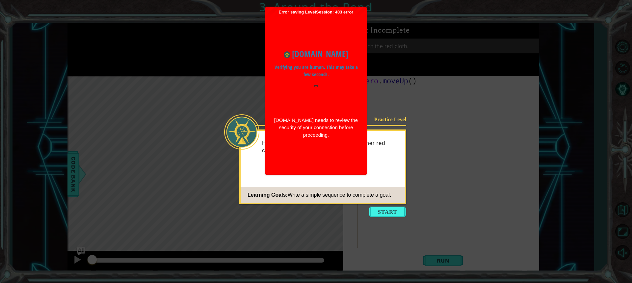
click at [331, 169] on div "www.ozaria.com Verifying you are human. This may take a few seconds. www.ozaria…" at bounding box center [315, 93] width 95 height 157
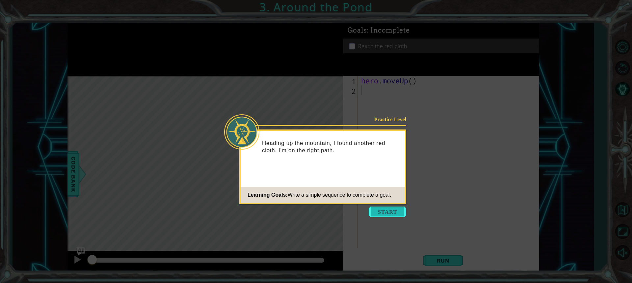
click at [375, 208] on button "Start" at bounding box center [388, 211] width 38 height 11
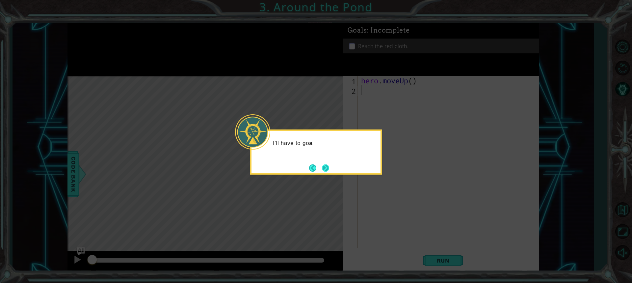
click at [326, 166] on button "Next" at bounding box center [325, 168] width 8 height 8
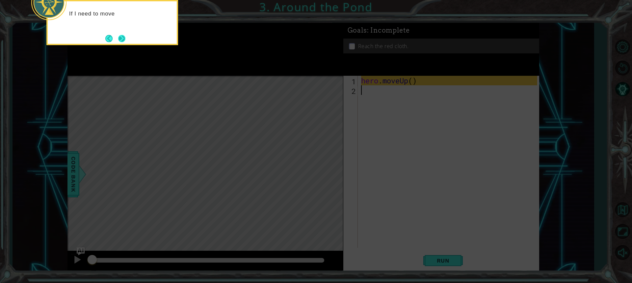
click at [118, 39] on button "Next" at bounding box center [121, 38] width 12 height 12
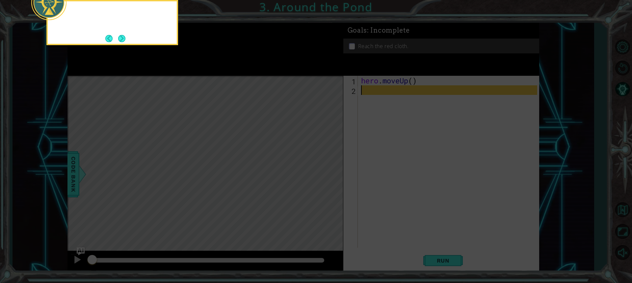
click at [118, 39] on button "Next" at bounding box center [122, 39] width 8 height 8
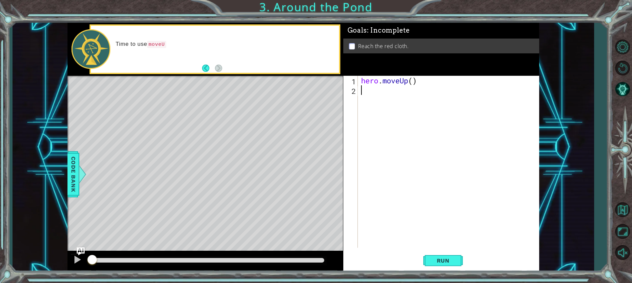
click at [364, 92] on div "hero . moveUp ( )" at bounding box center [450, 171] width 181 height 191
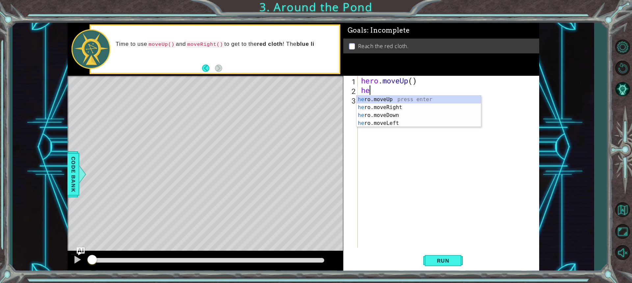
type textarea "hero"
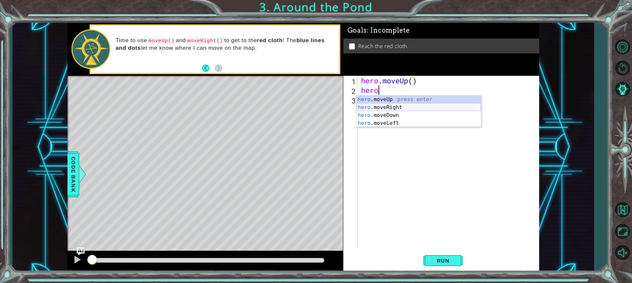
drag, startPoint x: 380, startPoint y: 109, endPoint x: 381, endPoint y: 104, distance: 4.7
click at [380, 108] on div "hero .moveUp press enter hero .moveRight press enter hero .moveDown press enter…" at bounding box center [418, 118] width 124 height 47
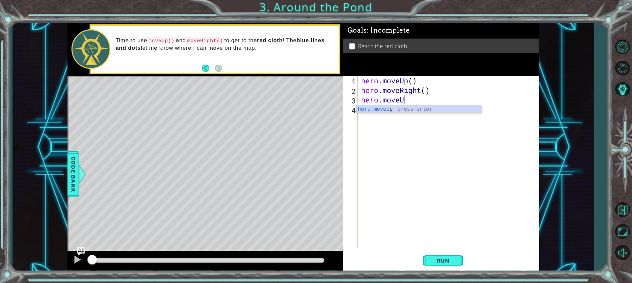
scroll to position [0, 2]
click at [453, 259] on span "Run" at bounding box center [443, 260] width 26 height 7
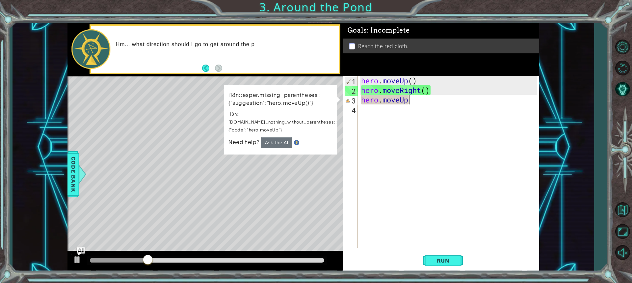
click at [415, 103] on div "hero . moveUp ( ) hero . moveRight ( ) hero . moveUp" at bounding box center [450, 171] width 181 height 191
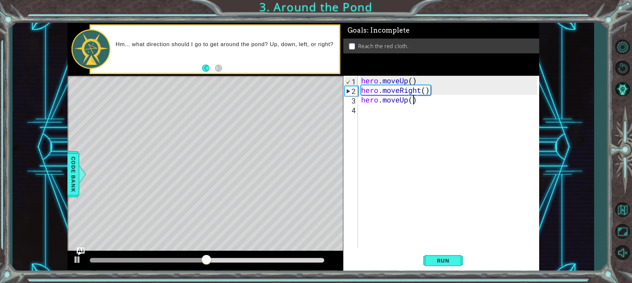
drag, startPoint x: 413, startPoint y: 103, endPoint x: 429, endPoint y: 195, distance: 93.7
type textarea "hero.moveUp()"
drag, startPoint x: 429, startPoint y: 195, endPoint x: 436, endPoint y: 258, distance: 63.6
click at [437, 258] on span "Run" at bounding box center [443, 260] width 26 height 7
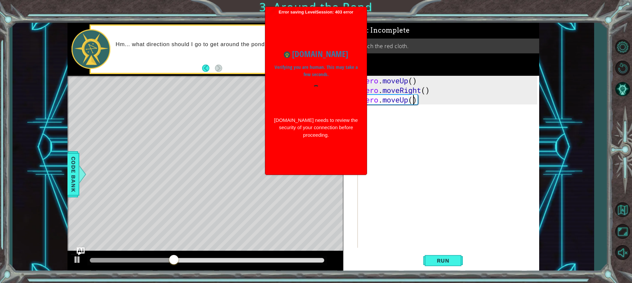
click at [293, 137] on div "[DOMAIN_NAME] needs to review the security of your connection before proceeding." at bounding box center [315, 127] width 85 height 22
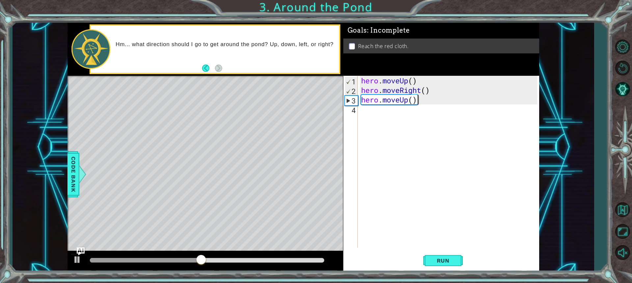
click at [447, 103] on div "hero . moveUp ( ) hero . moveRight ( ) hero . moveUp ( )" at bounding box center [450, 171] width 181 height 191
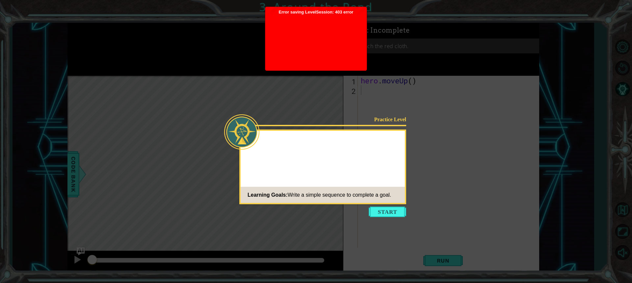
drag, startPoint x: 0, startPoint y: 0, endPoint x: 307, endPoint y: 161, distance: 346.8
click at [307, 161] on div "Practice Level Learning Goals: Write a simple sequence to complete a goal." at bounding box center [322, 166] width 167 height 75
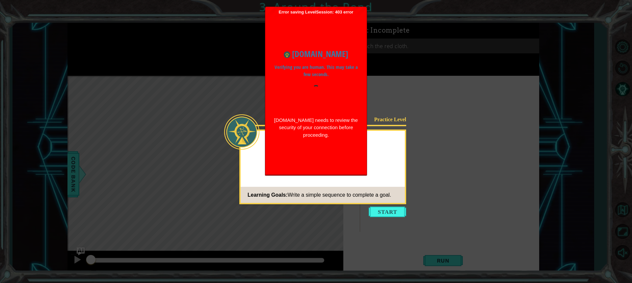
click at [248, 72] on icon at bounding box center [316, 141] width 632 height 283
click at [330, 183] on div at bounding box center [315, 209] width 95 height 53
click at [379, 207] on button "Start" at bounding box center [388, 211] width 38 height 11
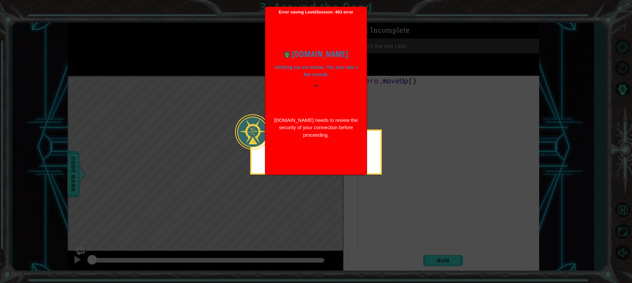
click at [321, 135] on div "[DOMAIN_NAME] needs to review the security of your connection before proceeding." at bounding box center [315, 127] width 85 height 22
drag, startPoint x: 304, startPoint y: 131, endPoint x: 295, endPoint y: 134, distance: 9.4
click at [303, 128] on div "[DOMAIN_NAME] Verifying you are human. This may take a few seconds. [DOMAIN_NAM…" at bounding box center [315, 93] width 95 height 104
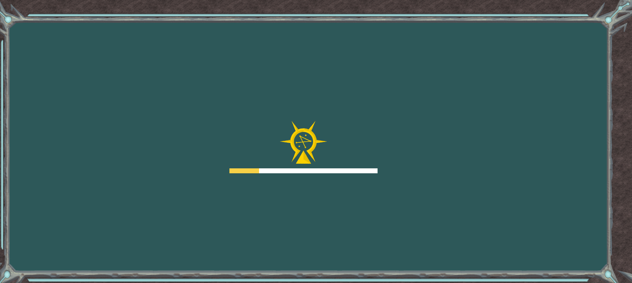
click at [338, 140] on div at bounding box center [303, 147] width 148 height 53
click at [346, 119] on div "Goals Error loading from server. Try refreshing the page. You'll need to join a…" at bounding box center [316, 141] width 632 height 283
drag, startPoint x: 346, startPoint y: 116, endPoint x: 346, endPoint y: 113, distance: 3.6
click at [346, 113] on div "Goals Error loading from server. Try refreshing the page. You'll need to join a…" at bounding box center [316, 141] width 632 height 283
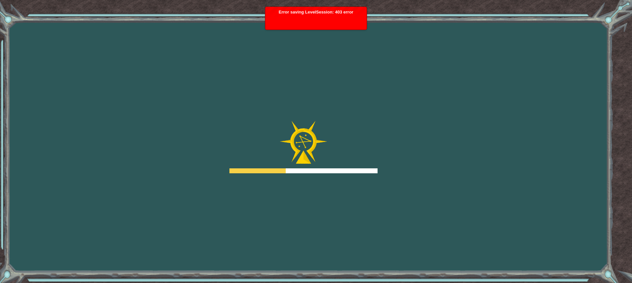
click at [346, 111] on div "Goals Error loading from server. Try refreshing the page. You'll need to join a…" at bounding box center [316, 141] width 632 height 283
click at [346, 111] on body "Goals Error loading from server. Try refreshing the page. You'll need to join a…" at bounding box center [316, 141] width 632 height 283
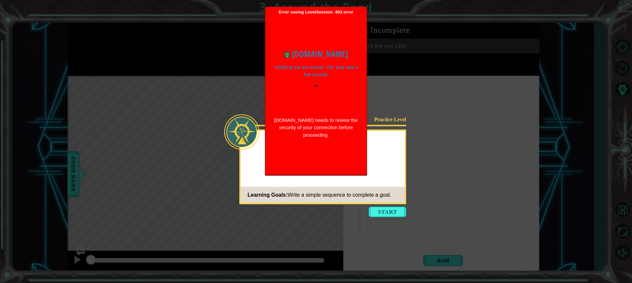
click at [346, 111] on div "[DOMAIN_NAME] Verifying you are human. This may take a few seconds. [DOMAIN_NAM…" at bounding box center [315, 93] width 95 height 104
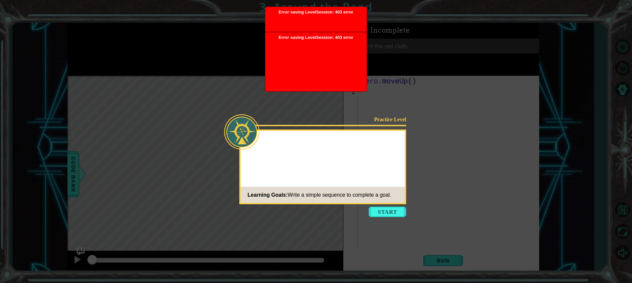
click at [346, 111] on body "1 ההההההההההההההההההההההההההההההההההההההההההההההההההההההההההההההההההההההההההההה…" at bounding box center [316, 141] width 632 height 283
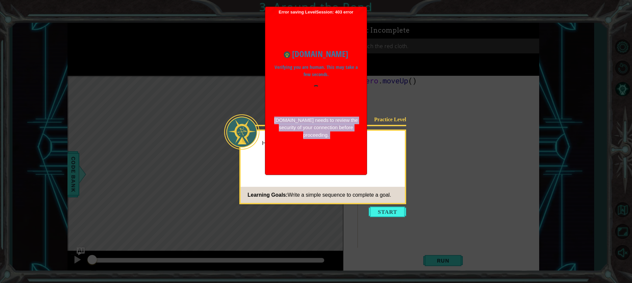
click at [346, 111] on div "[DOMAIN_NAME] Verifying you are human. This may take a few seconds. [DOMAIN_NAM…" at bounding box center [315, 93] width 95 height 104
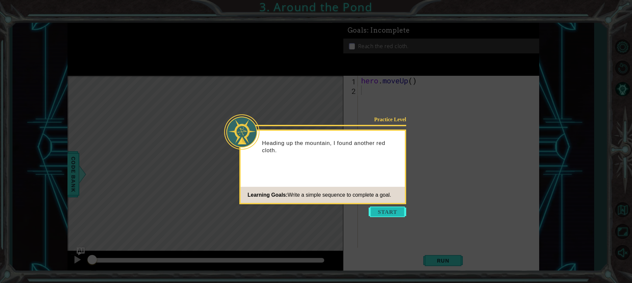
click at [373, 212] on button "Start" at bounding box center [388, 211] width 38 height 11
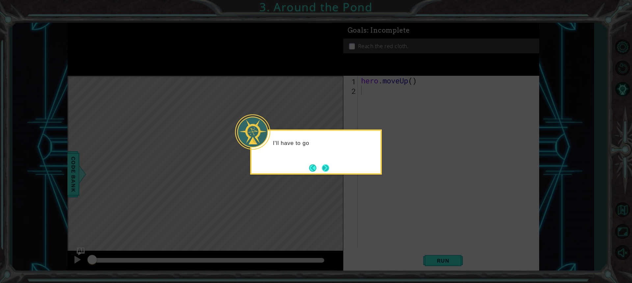
click at [322, 164] on button "Next" at bounding box center [326, 168] width 8 height 8
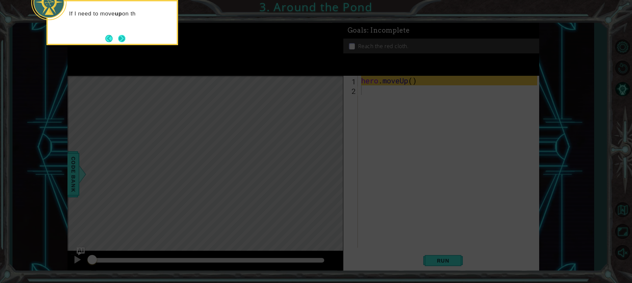
click at [124, 35] on button "Next" at bounding box center [122, 39] width 8 height 8
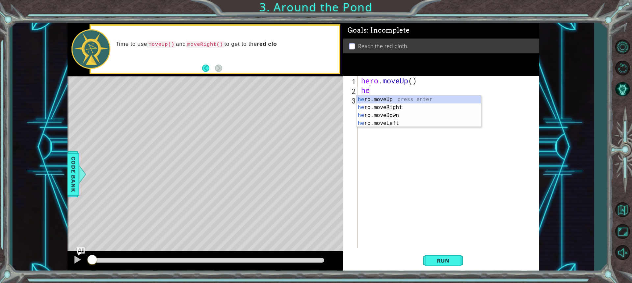
type textarea "hero"
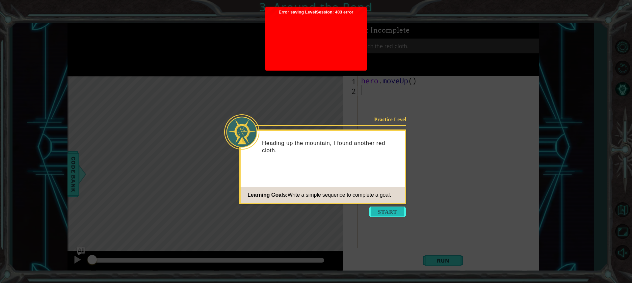
click at [395, 206] on button "Start" at bounding box center [388, 211] width 38 height 11
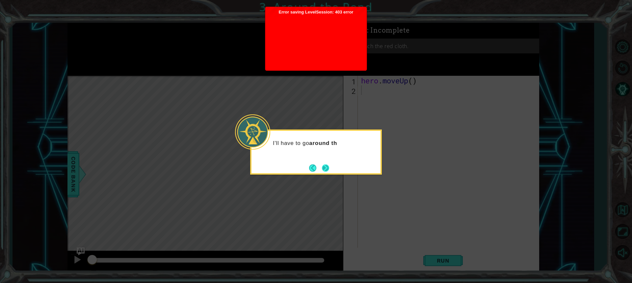
click at [324, 168] on button "Next" at bounding box center [326, 168] width 8 height 8
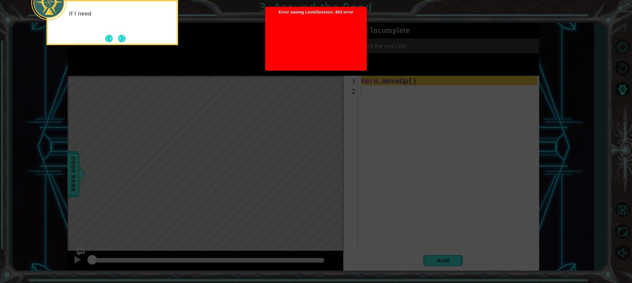
drag, startPoint x: 157, startPoint y: 25, endPoint x: 146, endPoint y: 30, distance: 12.2
click at [146, 30] on div "If I need" at bounding box center [112, 22] width 132 height 45
click at [123, 39] on button "Next" at bounding box center [122, 39] width 10 height 10
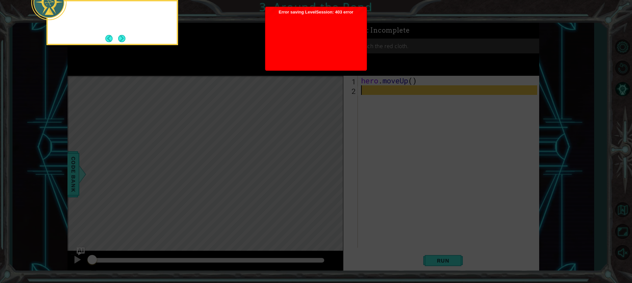
click at [123, 39] on button "Next" at bounding box center [122, 39] width 8 height 8
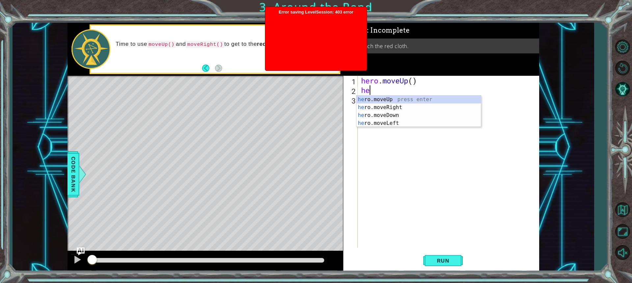
type textarea "her"
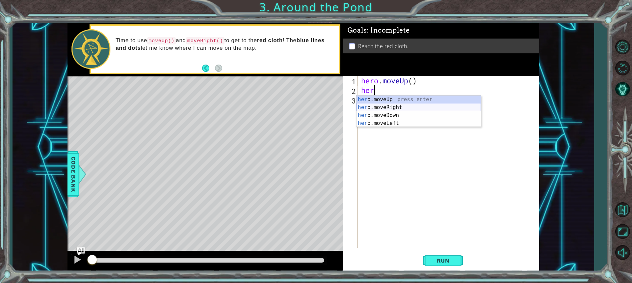
click at [376, 108] on div "her o.moveUp press enter her o.moveRight press enter her o.moveDown press enter…" at bounding box center [418, 118] width 124 height 47
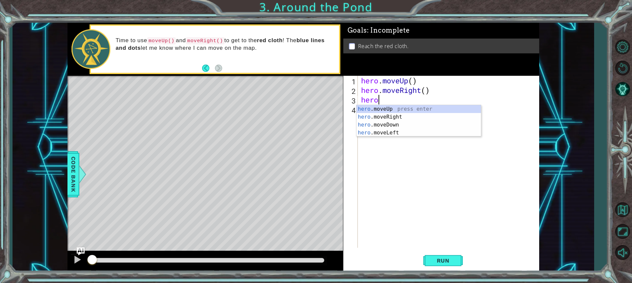
scroll to position [0, 1]
type textarea "hero.o"
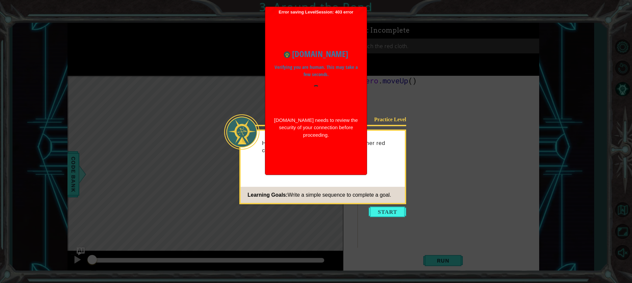
click at [256, 170] on div "Practice Level Heading up the mountain, I found another red cloth. I'm on the r…" at bounding box center [322, 166] width 167 height 75
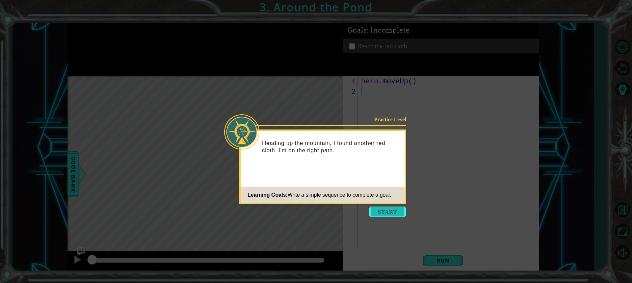
click at [381, 207] on button "Start" at bounding box center [388, 211] width 38 height 11
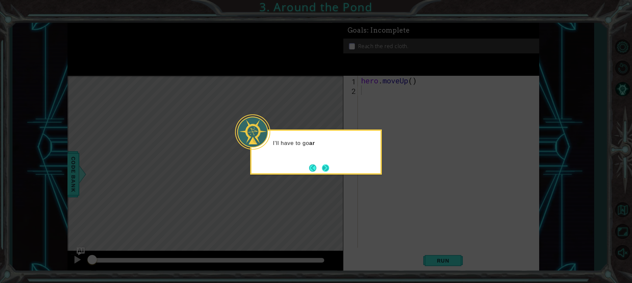
click at [323, 166] on button "Next" at bounding box center [326, 168] width 8 height 8
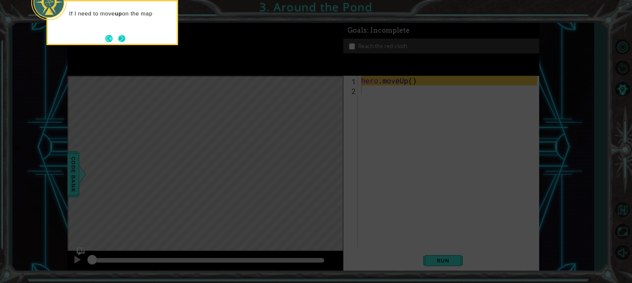
click at [118, 42] on button "Next" at bounding box center [122, 39] width 8 height 8
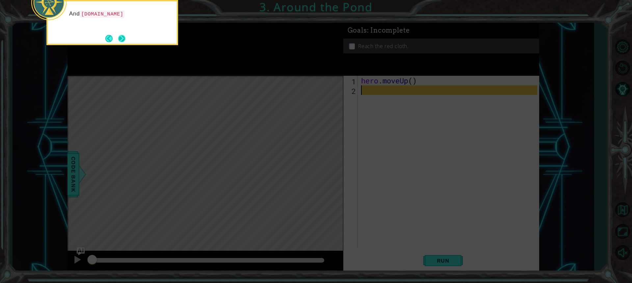
click at [120, 35] on button "Next" at bounding box center [122, 39] width 8 height 8
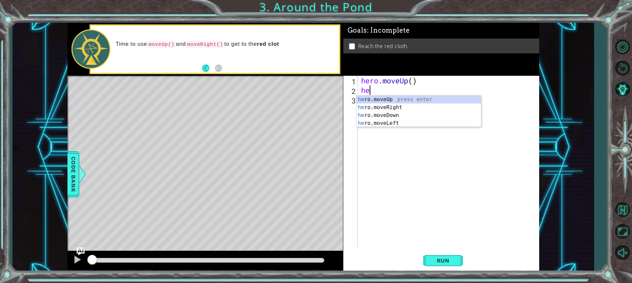
type textarea "her"
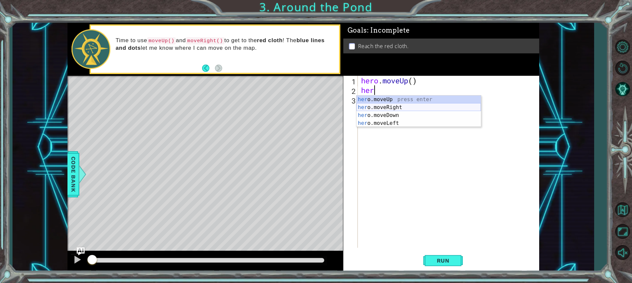
click at [392, 108] on div "her o.moveUp press enter her o.moveRight press enter her o.moveDown press enter…" at bounding box center [418, 118] width 124 height 47
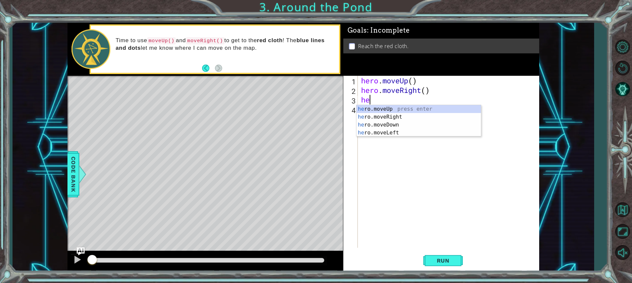
type textarea "her"
click at [390, 108] on div "her o.moveUp press enter her o.moveRight press enter her o.moveDown press enter…" at bounding box center [418, 128] width 124 height 47
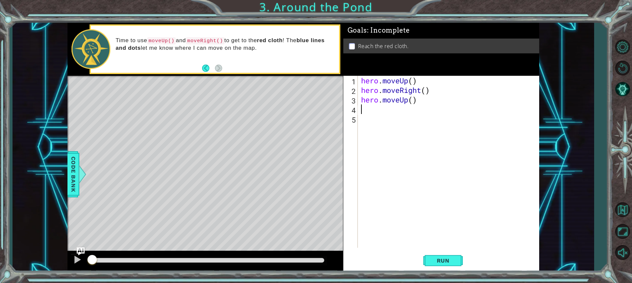
type textarea "h"
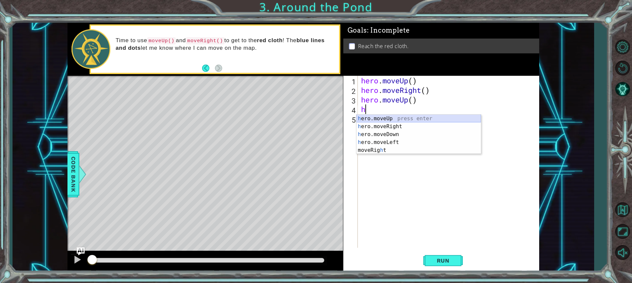
click at [398, 120] on div "h ero.moveUp press enter h ero.moveRight press enter h ero.moveDown press enter…" at bounding box center [418, 142] width 124 height 55
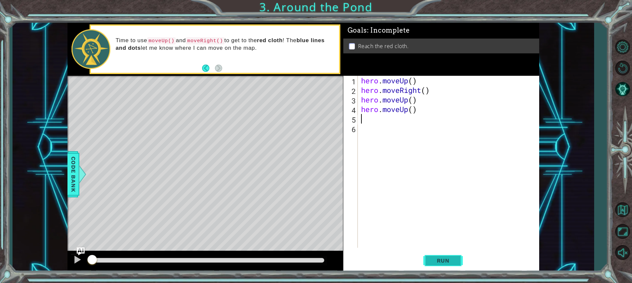
click at [445, 258] on span "Run" at bounding box center [443, 260] width 26 height 7
